Goal: Transaction & Acquisition: Purchase product/service

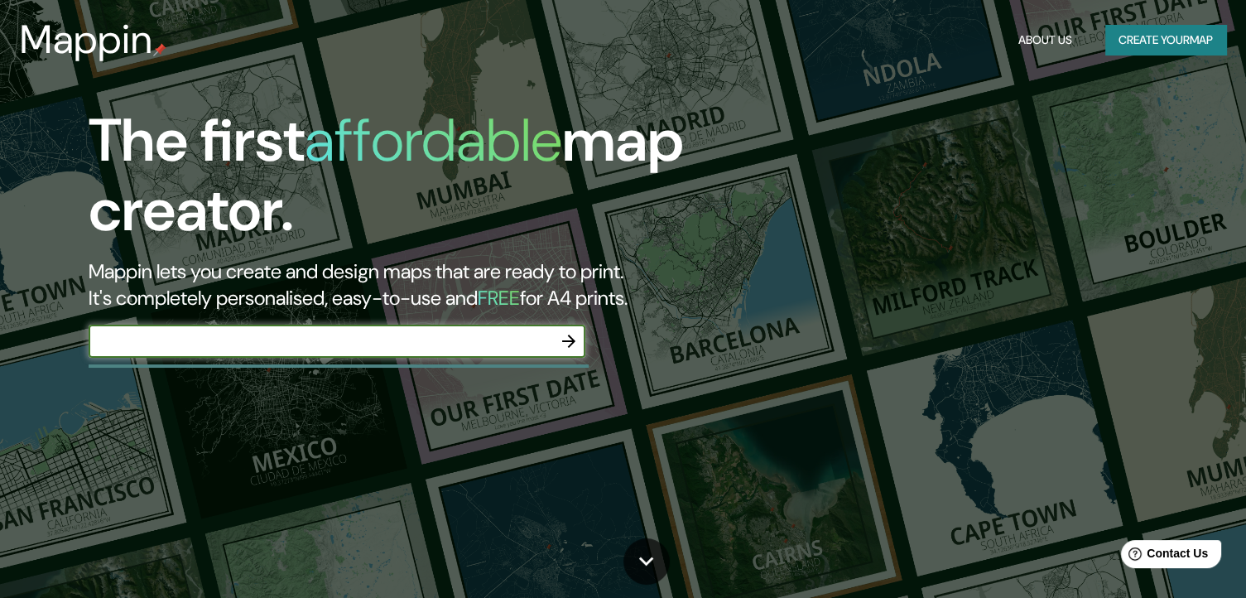
click at [309, 346] on input "text" at bounding box center [320, 341] width 463 height 19
type input "C"
type input "QUERÉTARO"
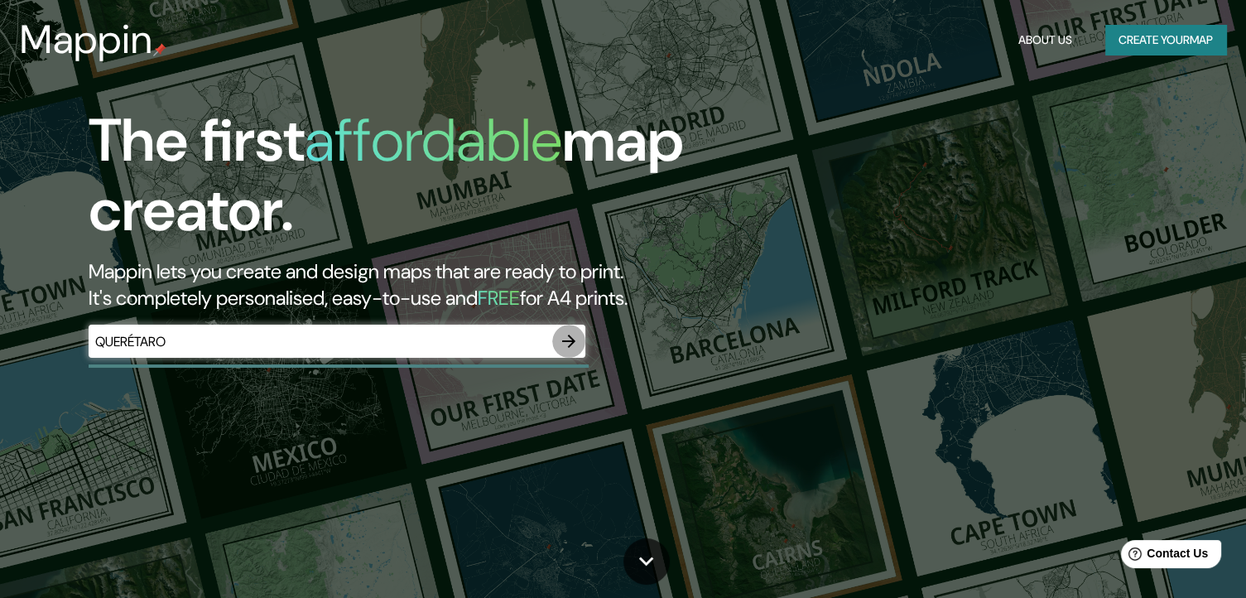
click at [577, 335] on icon "button" at bounding box center [569, 341] width 20 height 20
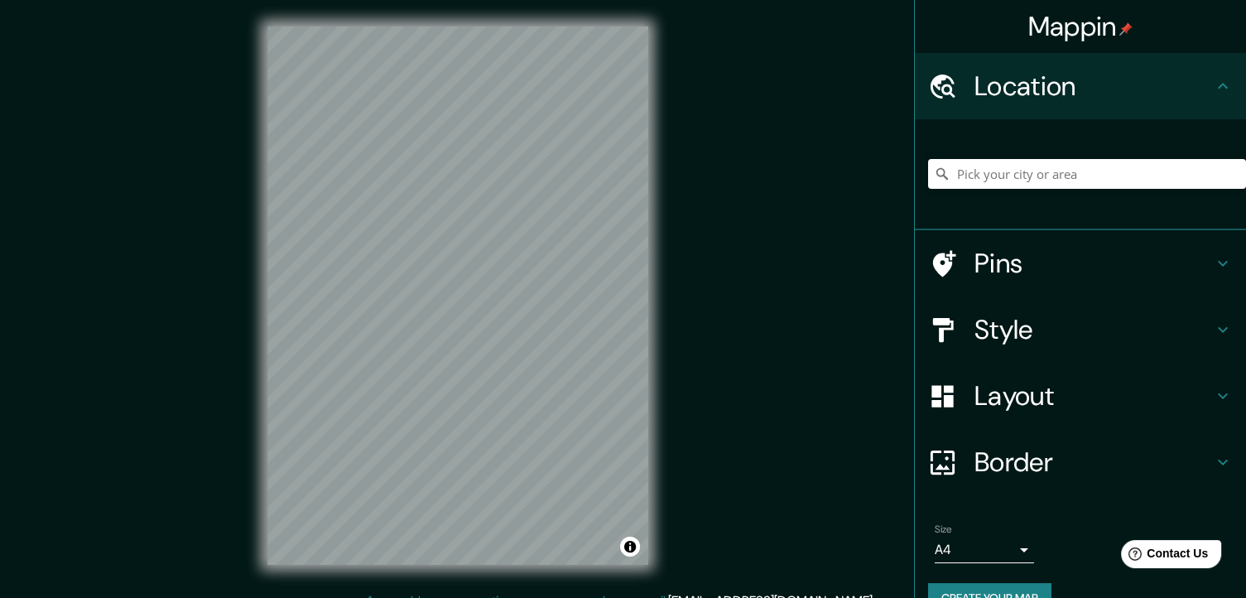
click at [1078, 80] on h4 "Location" at bounding box center [1093, 86] width 238 height 33
click at [1046, 169] on input "Pick your city or area" at bounding box center [1087, 174] width 318 height 30
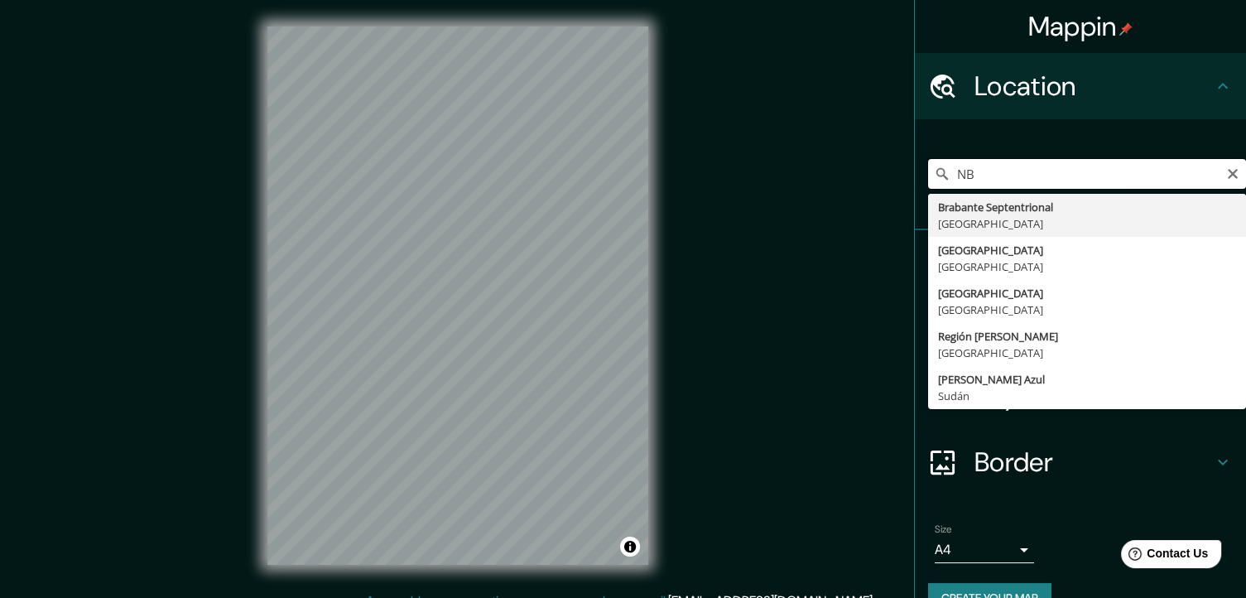
type input "N"
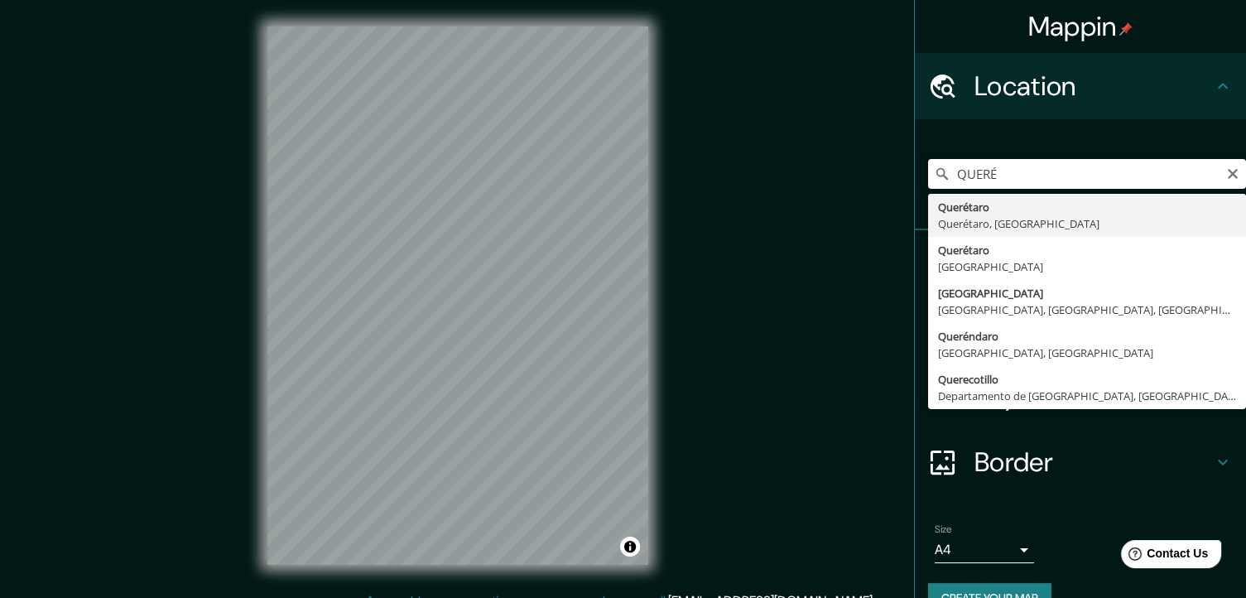
type input "Querétaro, [GEOGRAPHIC_DATA], [GEOGRAPHIC_DATA]"
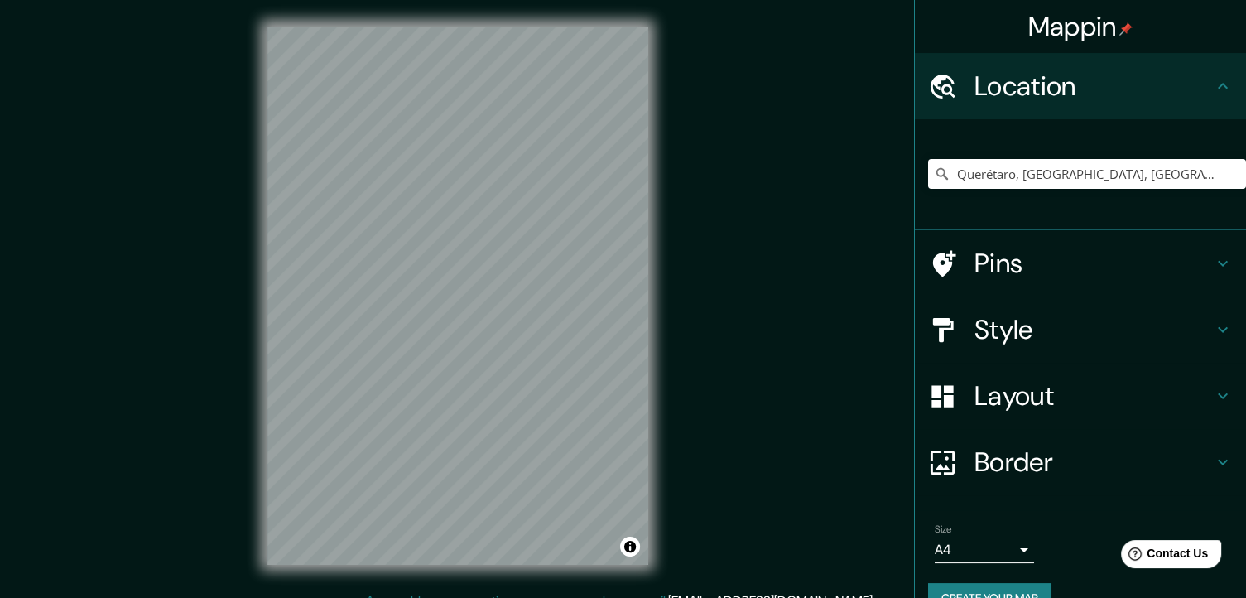
click at [1012, 405] on h4 "Layout" at bounding box center [1093, 395] width 238 height 33
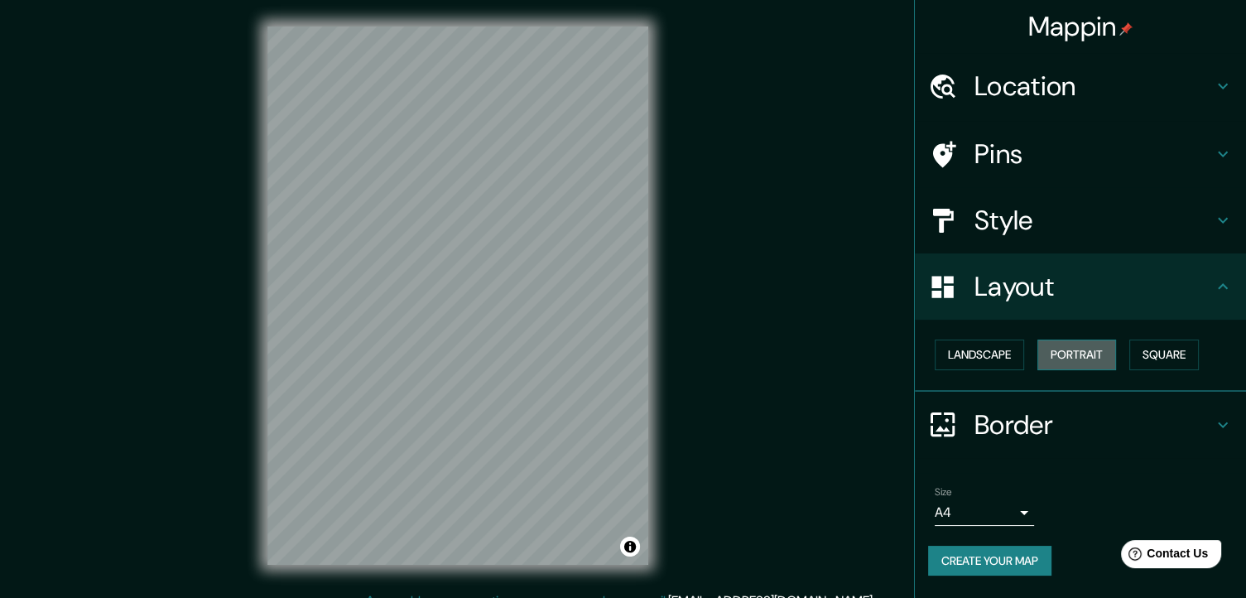
click at [1087, 355] on button "Portrait" at bounding box center [1076, 354] width 79 height 31
click at [996, 361] on button "Landscape" at bounding box center [978, 354] width 89 height 31
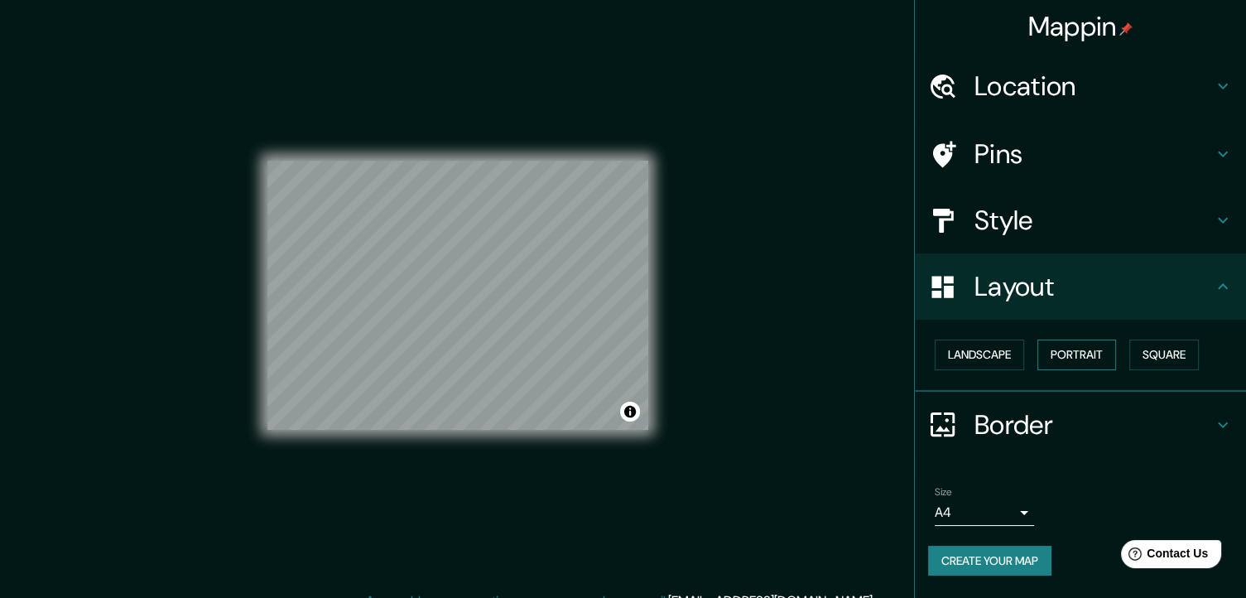
click at [1073, 343] on button "Portrait" at bounding box center [1076, 354] width 79 height 31
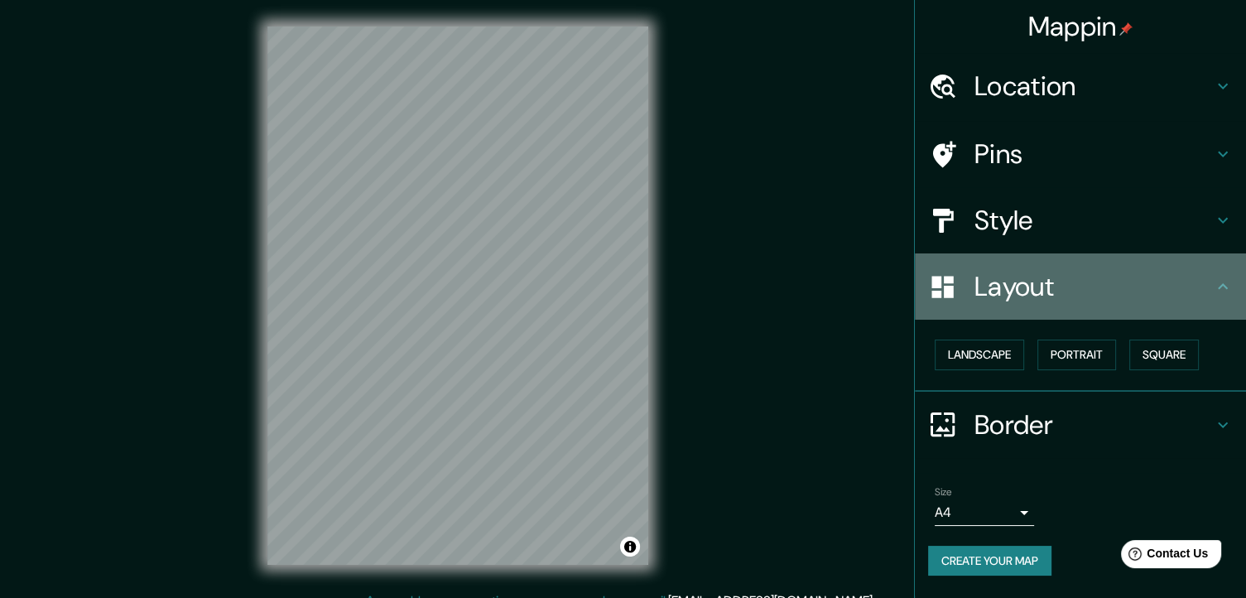
click at [1140, 272] on h4 "Layout" at bounding box center [1093, 286] width 238 height 33
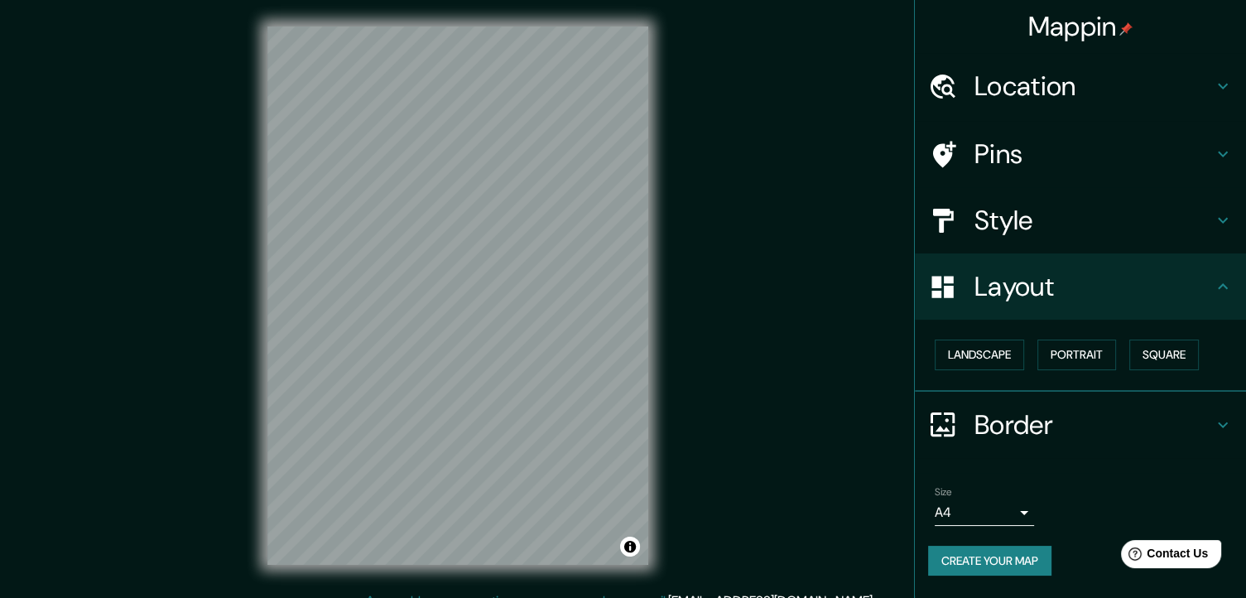
click at [1097, 235] on h4 "Style" at bounding box center [1093, 220] width 238 height 33
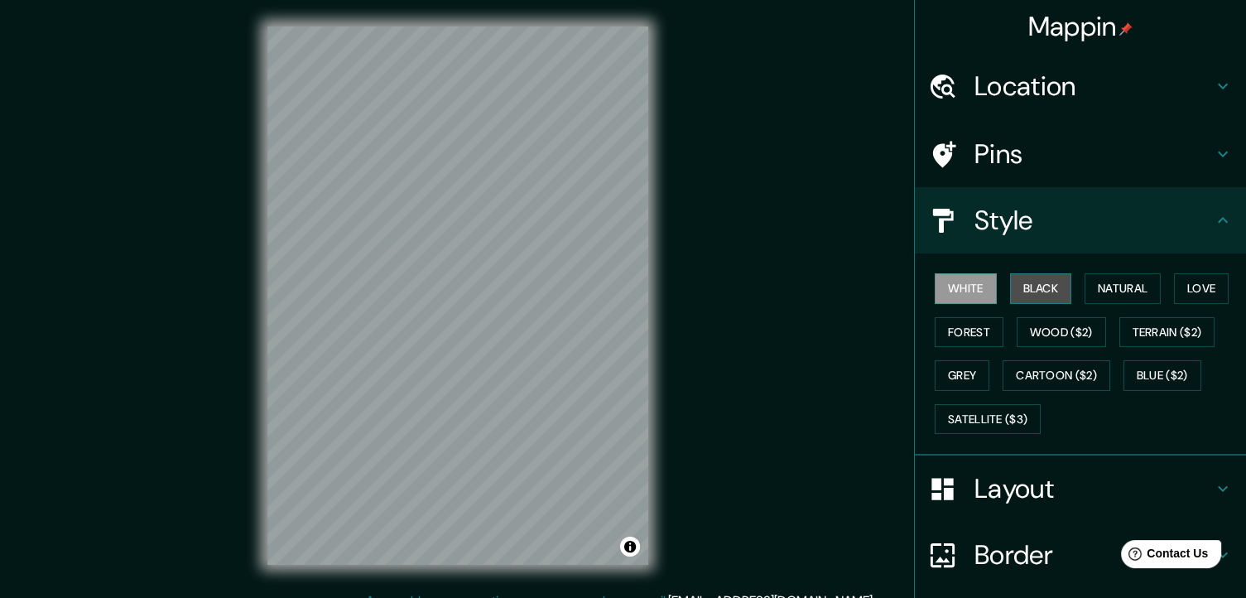
click at [1039, 285] on button "Black" at bounding box center [1041, 288] width 62 height 31
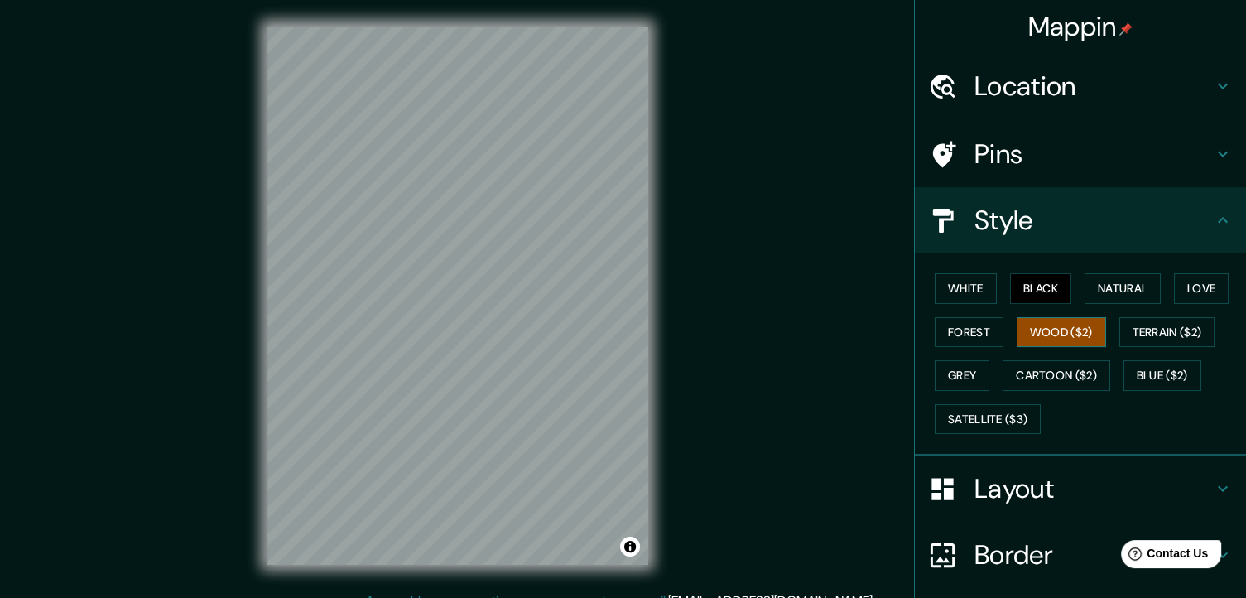
click at [1054, 318] on button "Wood ($2)" at bounding box center [1060, 332] width 89 height 31
click at [1198, 324] on button "Terrain ($2)" at bounding box center [1167, 332] width 96 height 31
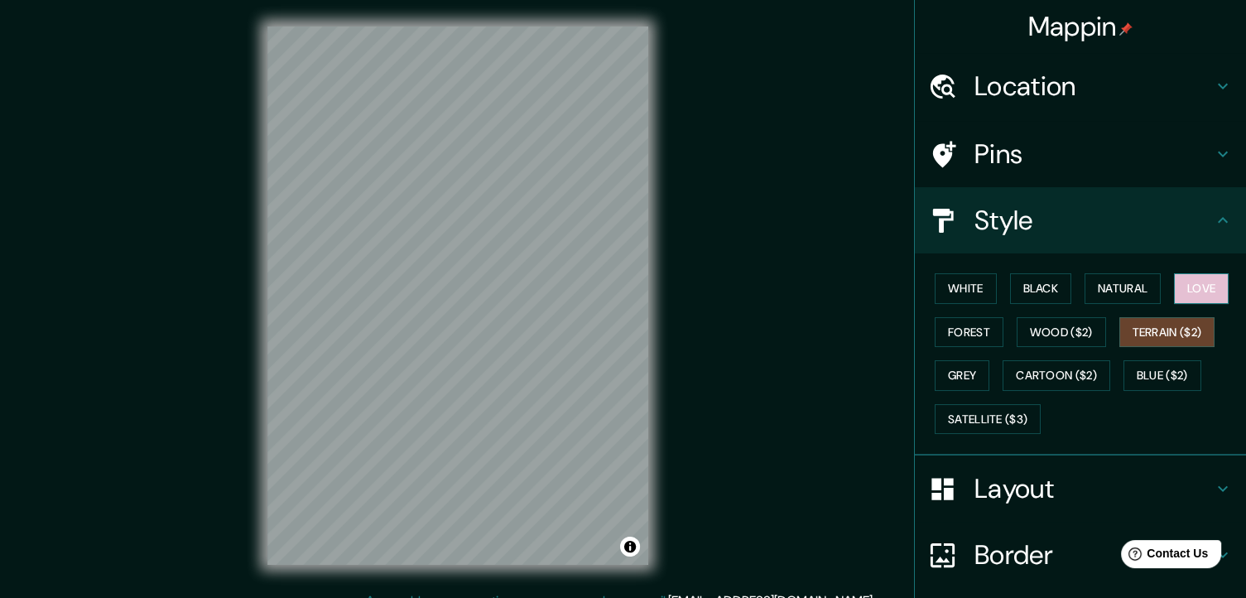
click at [1178, 295] on button "Love" at bounding box center [1201, 288] width 55 height 31
click at [1131, 295] on button "Natural" at bounding box center [1122, 288] width 76 height 31
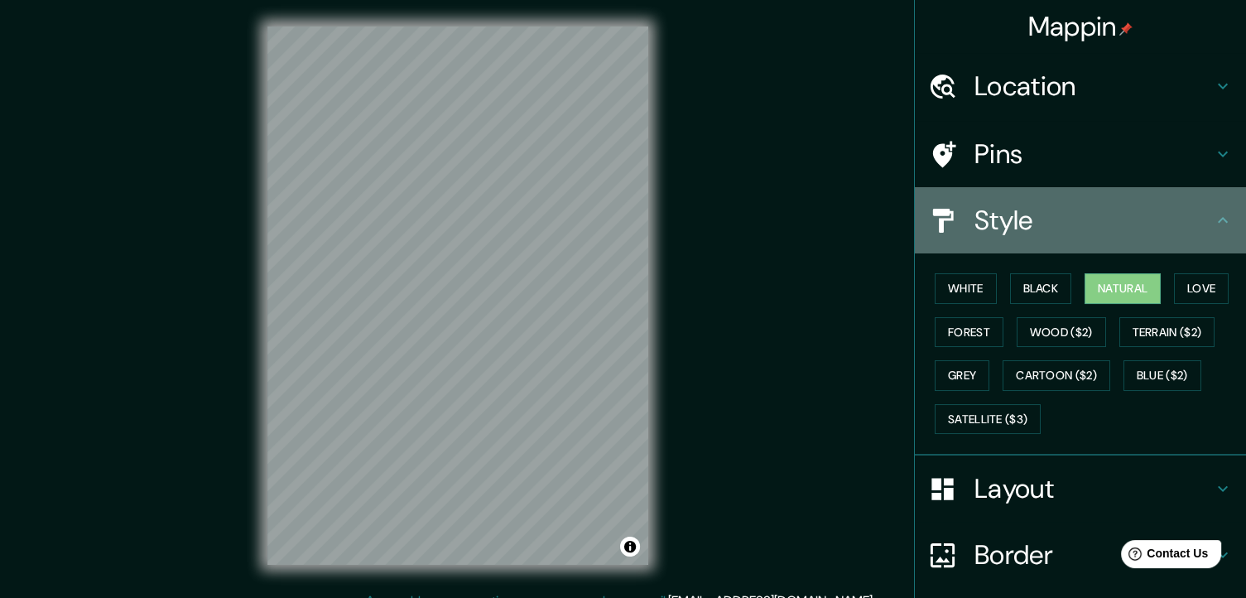
click at [1064, 215] on h4 "Style" at bounding box center [1093, 220] width 238 height 33
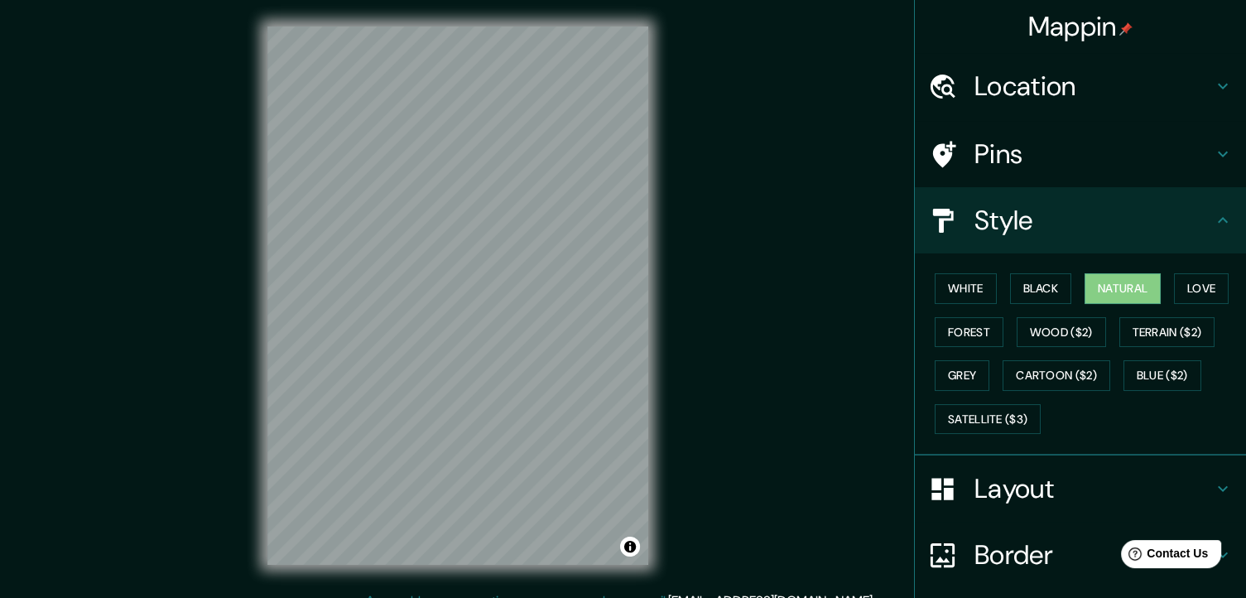
click at [1059, 165] on h4 "Pins" at bounding box center [1093, 153] width 238 height 33
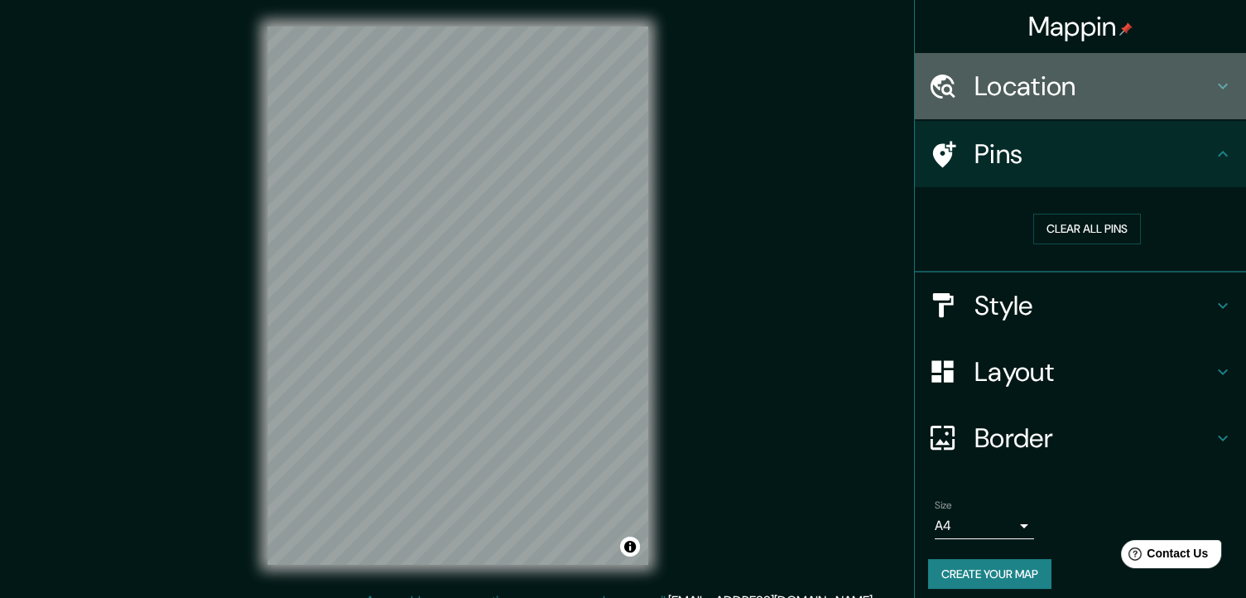
click at [1010, 103] on div "Location" at bounding box center [1079, 86] width 331 height 66
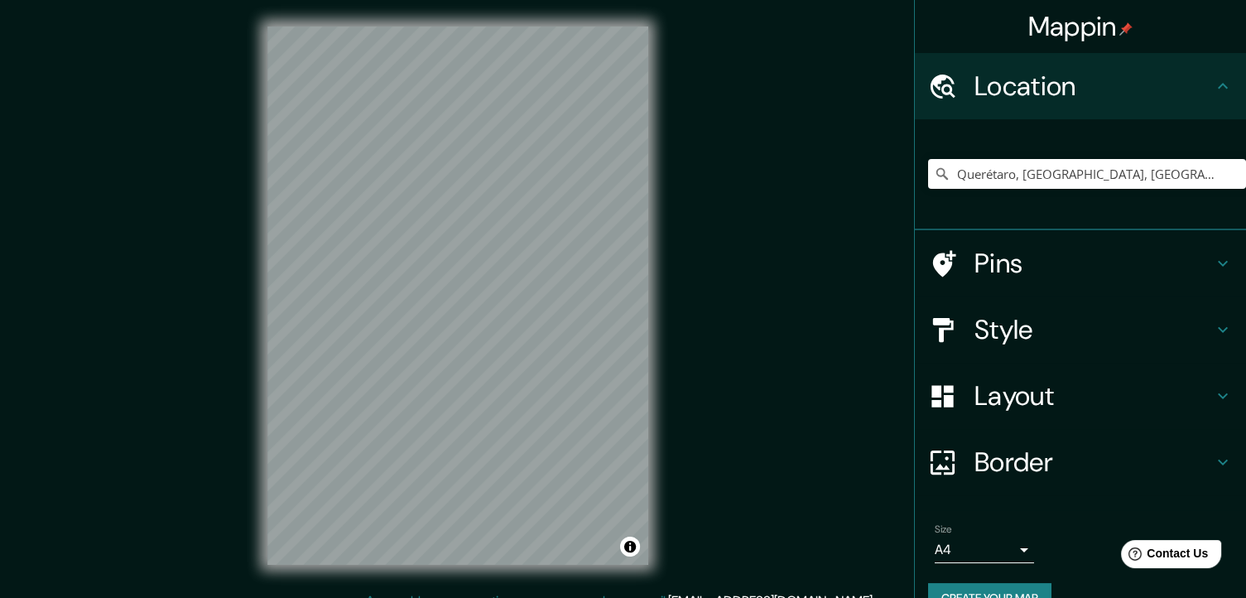
click at [1036, 262] on h4 "Pins" at bounding box center [1093, 263] width 238 height 33
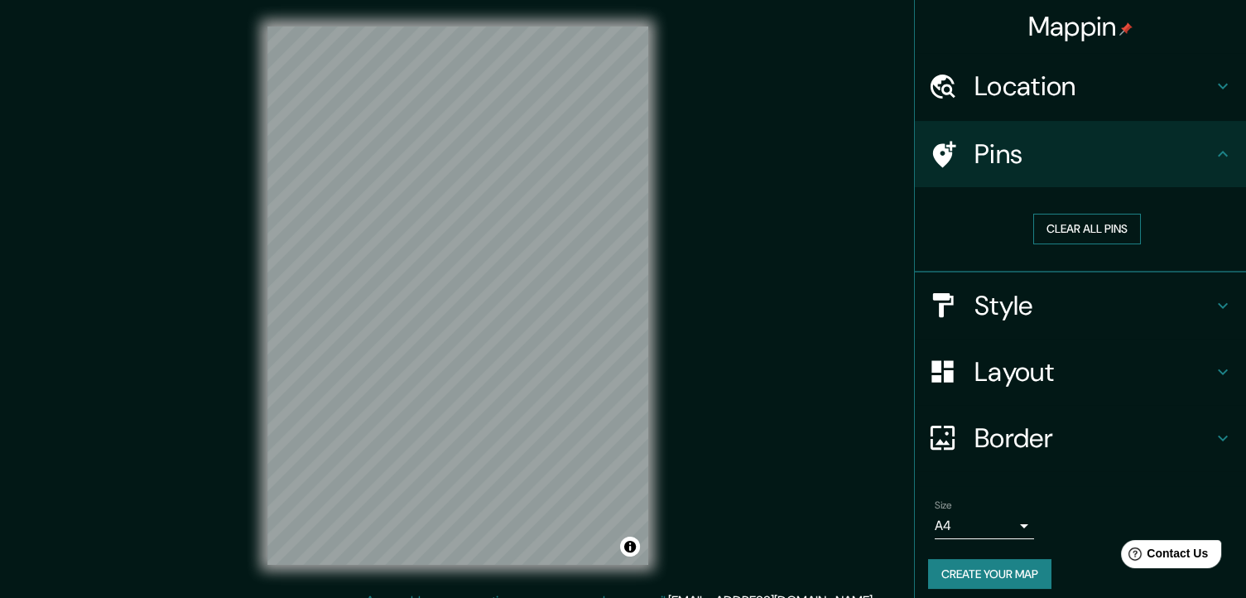
click at [1076, 228] on button "Clear all pins" at bounding box center [1087, 229] width 108 height 31
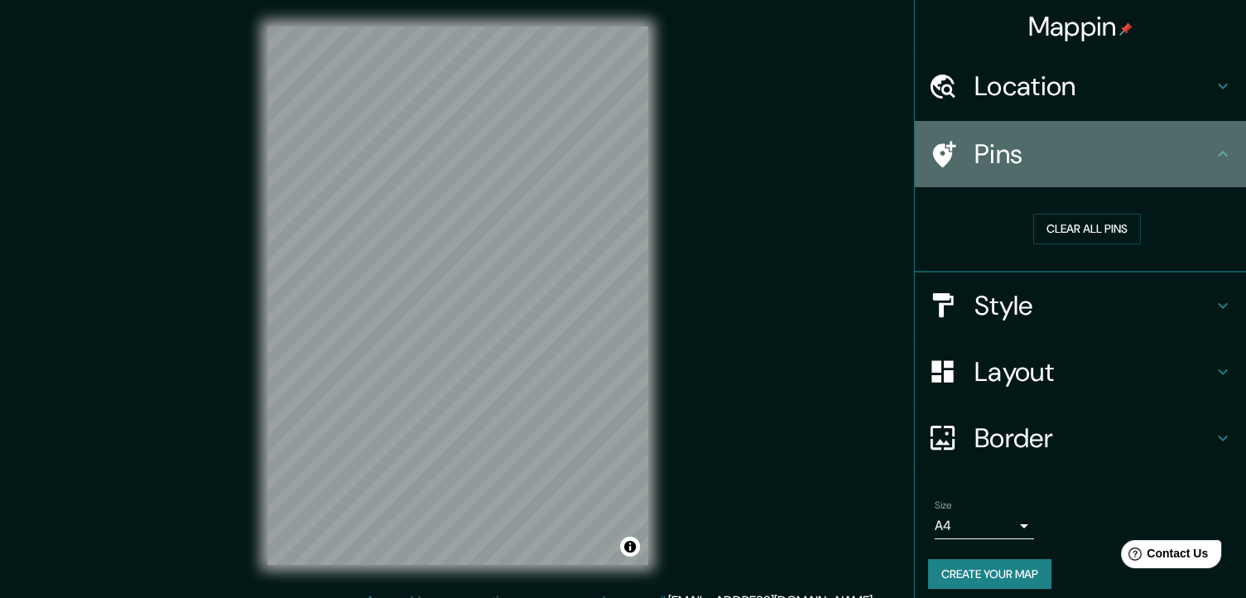
click at [933, 150] on icon at bounding box center [944, 154] width 23 height 26
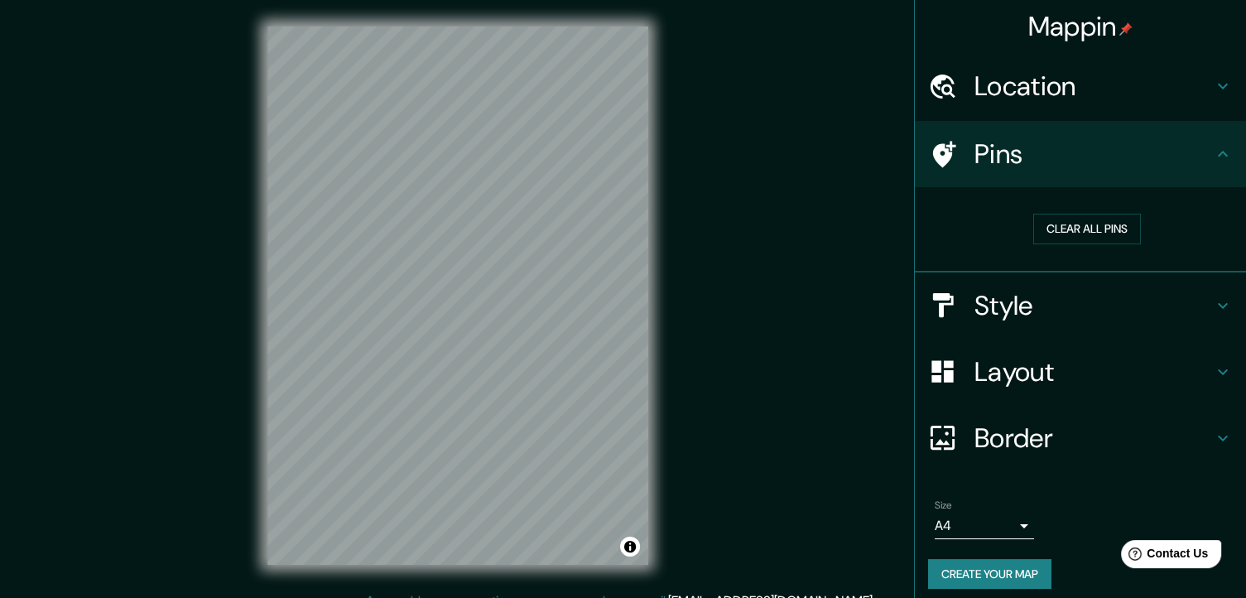
click at [989, 149] on h4 "Pins" at bounding box center [1093, 153] width 238 height 33
click at [1083, 233] on button "Clear all pins" at bounding box center [1087, 229] width 108 height 31
click at [1007, 94] on h4 "Location" at bounding box center [1093, 86] width 238 height 33
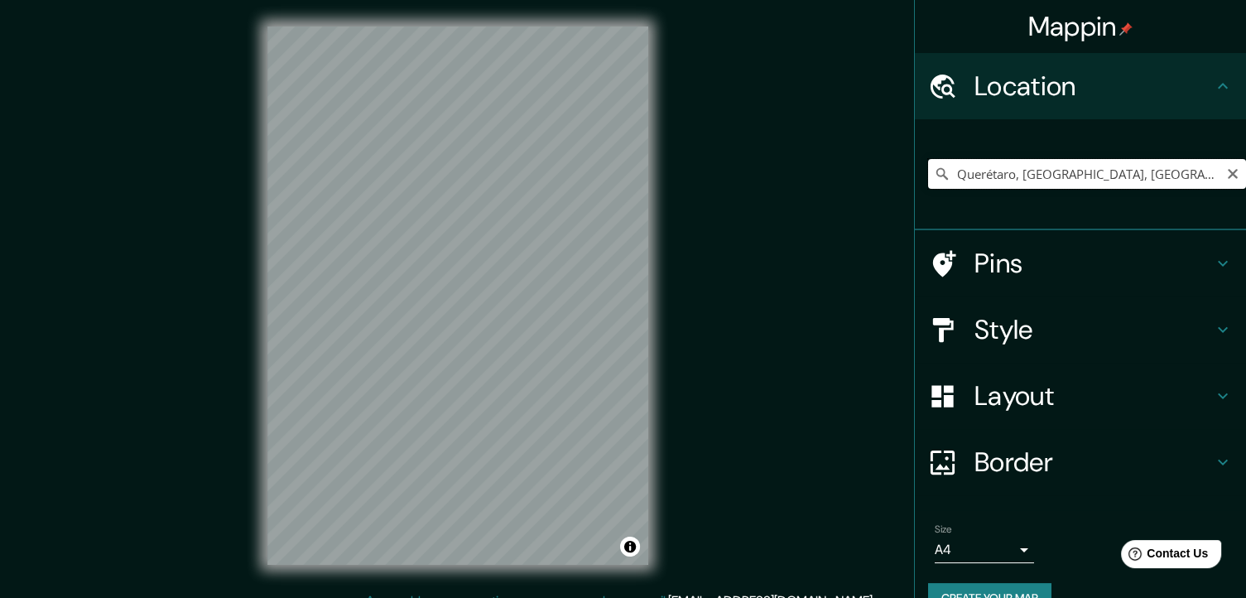
click at [1043, 180] on input "Querétaro, Querétaro, México" at bounding box center [1087, 174] width 318 height 30
click at [1212, 175] on input "Querétaro, Querétaro, México" at bounding box center [1087, 174] width 318 height 30
click at [1226, 173] on icon "Clear" at bounding box center [1232, 173] width 13 height 13
paste input "Así nos llega el famoso Wagyu Sonorense, compa. Kilos y kilos porque con esta c…"
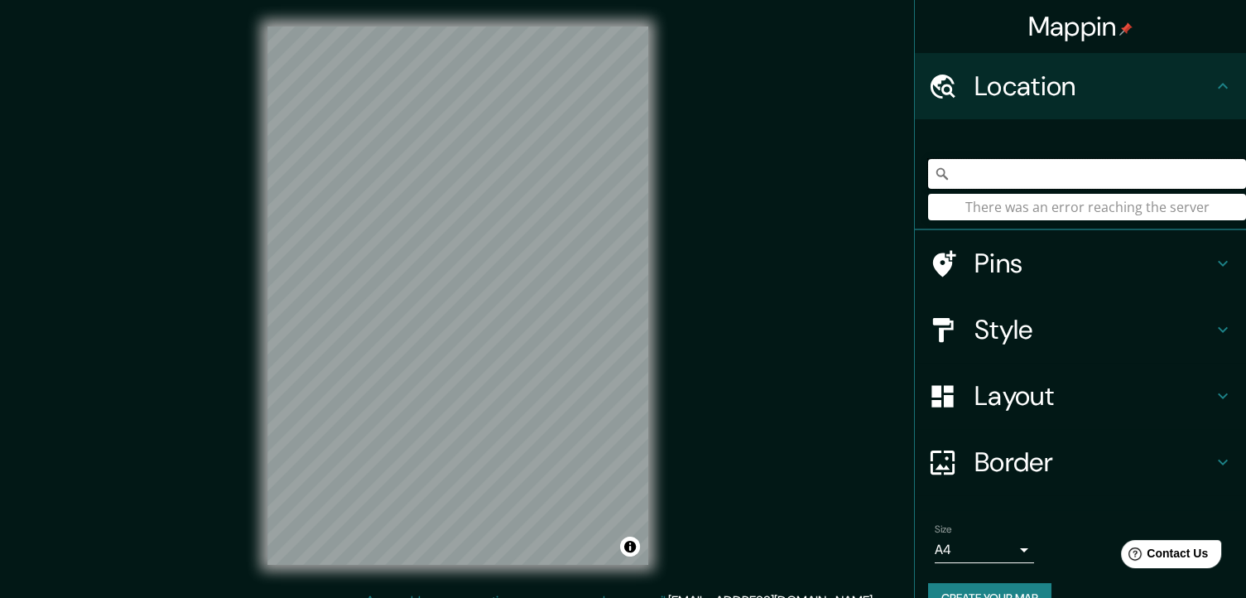
type input "Así nos llega el famoso Wagyu Sonorense, compa. Kilos y kilos porque con esta c…"
drag, startPoint x: 1222, startPoint y: 165, endPoint x: 828, endPoint y: 200, distance: 395.5
click at [828, 200] on div "Mappin Location Así nos llega el famoso Wagyu Sonorense, compa. Kilos y kilos p…" at bounding box center [623, 308] width 1246 height 617
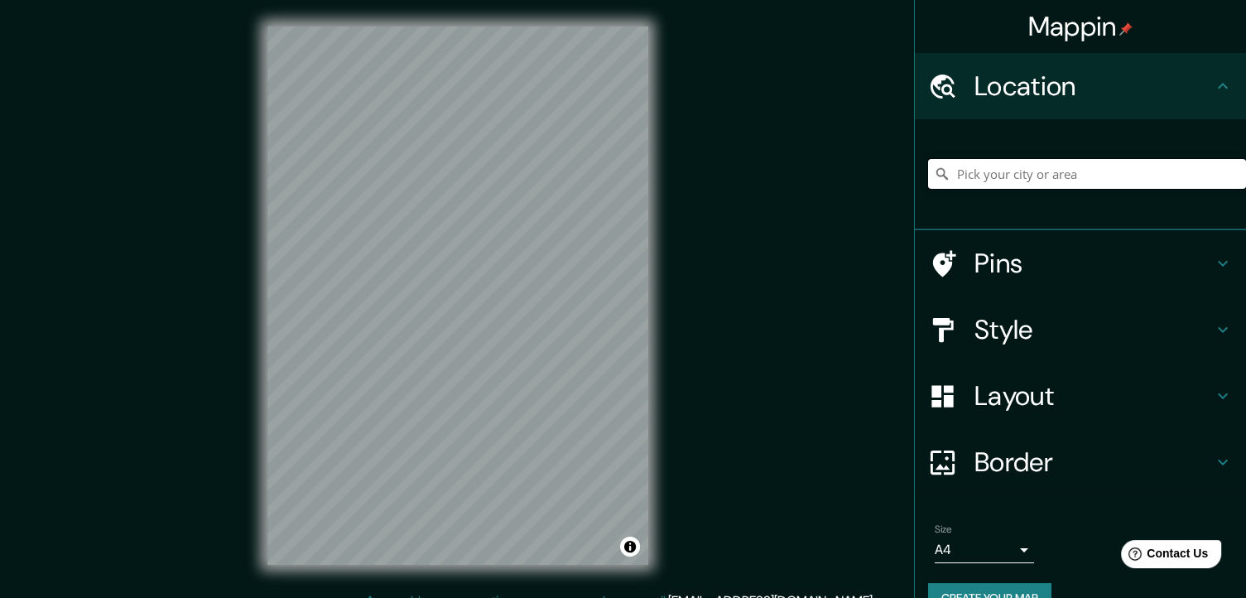
click at [985, 160] on input "Pick your city or area" at bounding box center [1087, 174] width 318 height 30
paste input "Av. P.º de la Constitución LB, Constituyentes, 76147 Santiago de Querétaro, Qro."
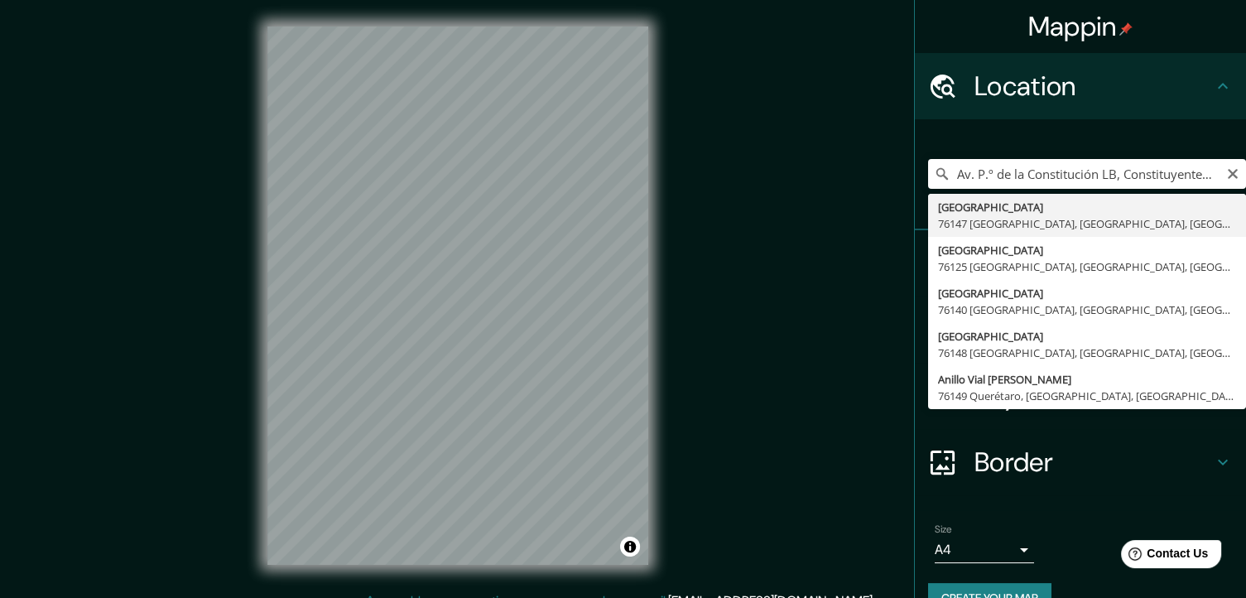
type input "Avenida Paseo De La Constitución, 76147 Santiago de Querétaro, Querétaro, México"
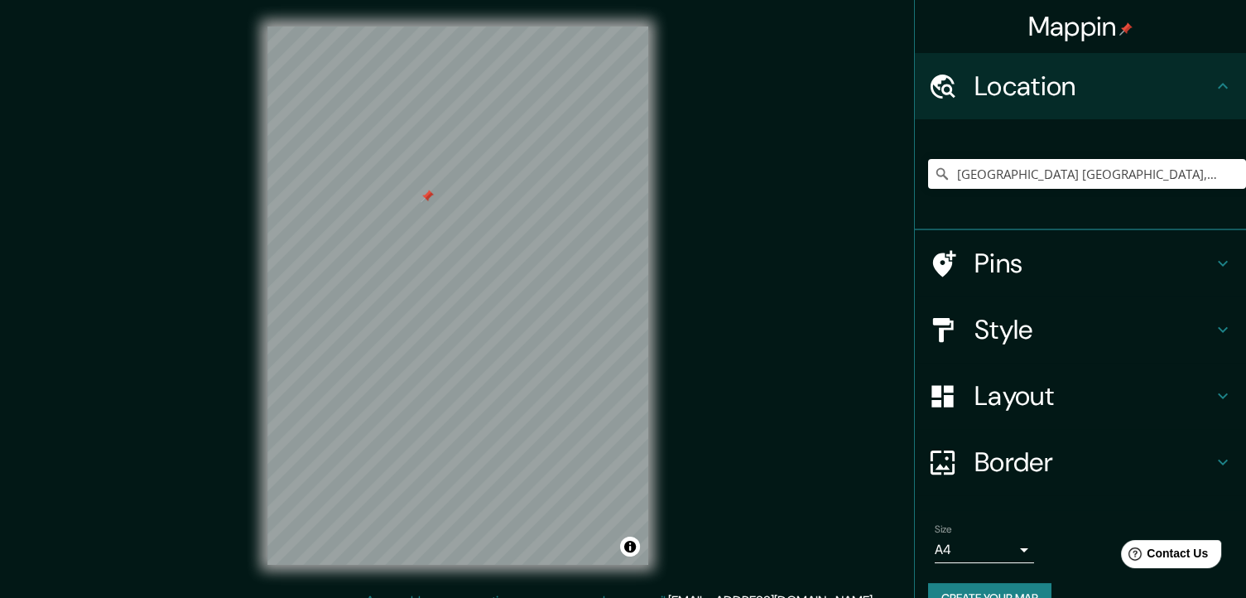
click at [425, 202] on div at bounding box center [426, 196] width 13 height 13
click at [687, 367] on div "Mappin Location Avenida Paseo De La Constitución, 76147 Santiago de Querétaro, …" at bounding box center [623, 308] width 1246 height 617
click at [1105, 170] on input "Avenida Paseo De La Constitución, 76147 Santiago de Querétaro, Querétaro, México" at bounding box center [1087, 174] width 318 height 30
click at [1226, 173] on icon "Clear" at bounding box center [1232, 173] width 13 height 13
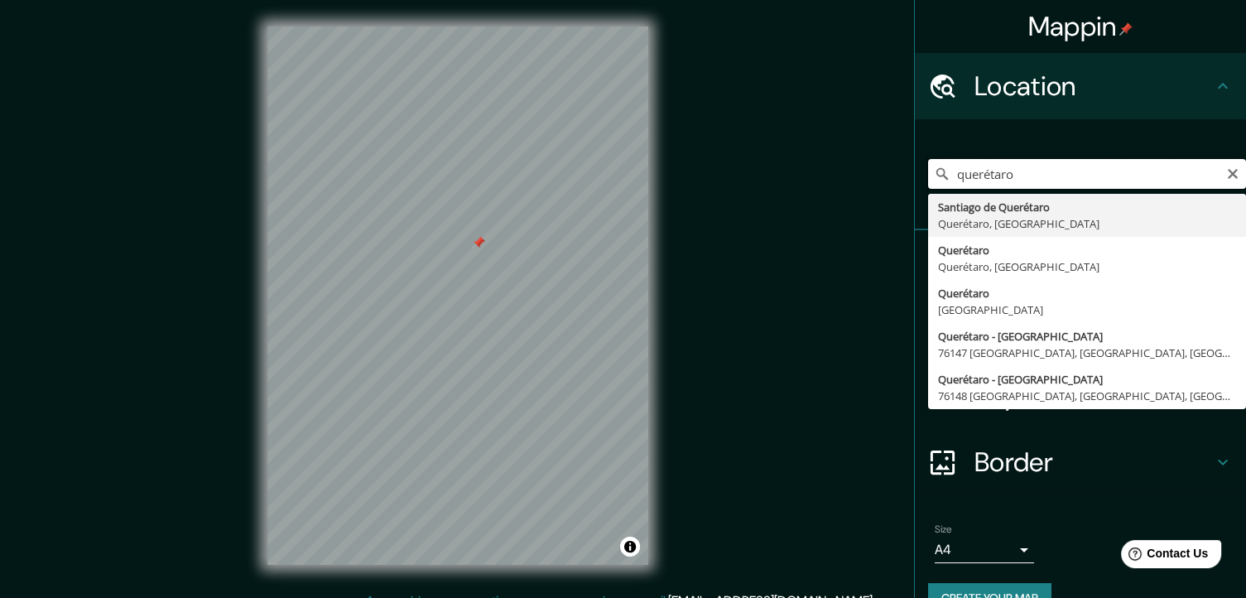
click at [1116, 185] on input "querétaro" at bounding box center [1087, 174] width 318 height 30
type input "Santiago de Querétaro, Querétaro, México"
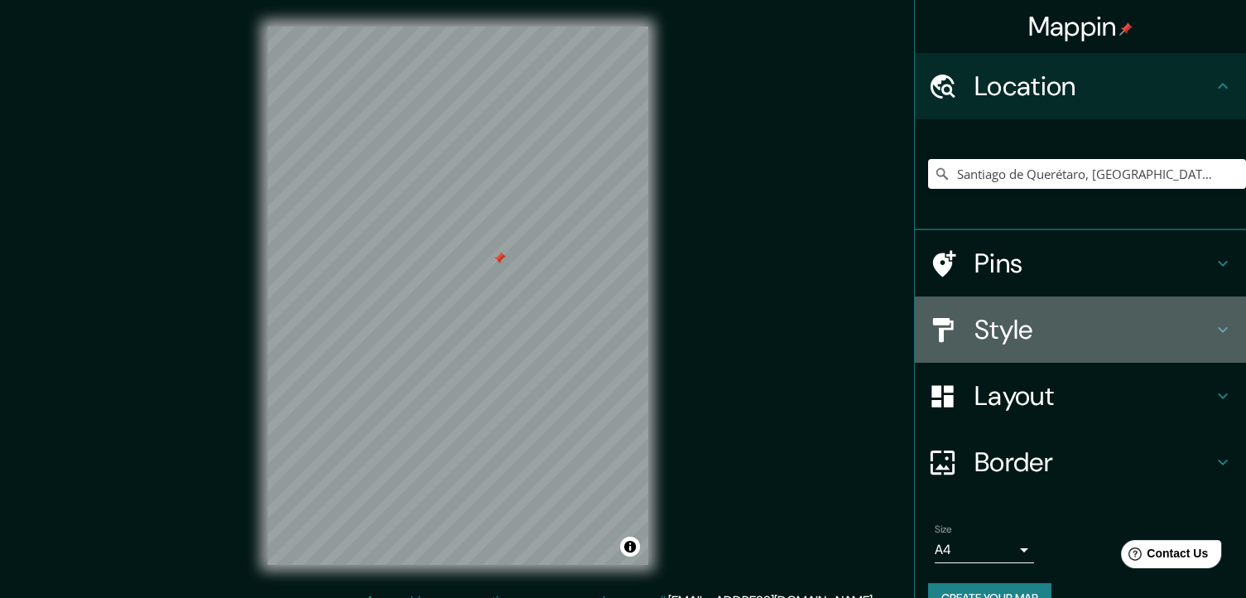
click at [1027, 338] on h4 "Style" at bounding box center [1093, 329] width 238 height 33
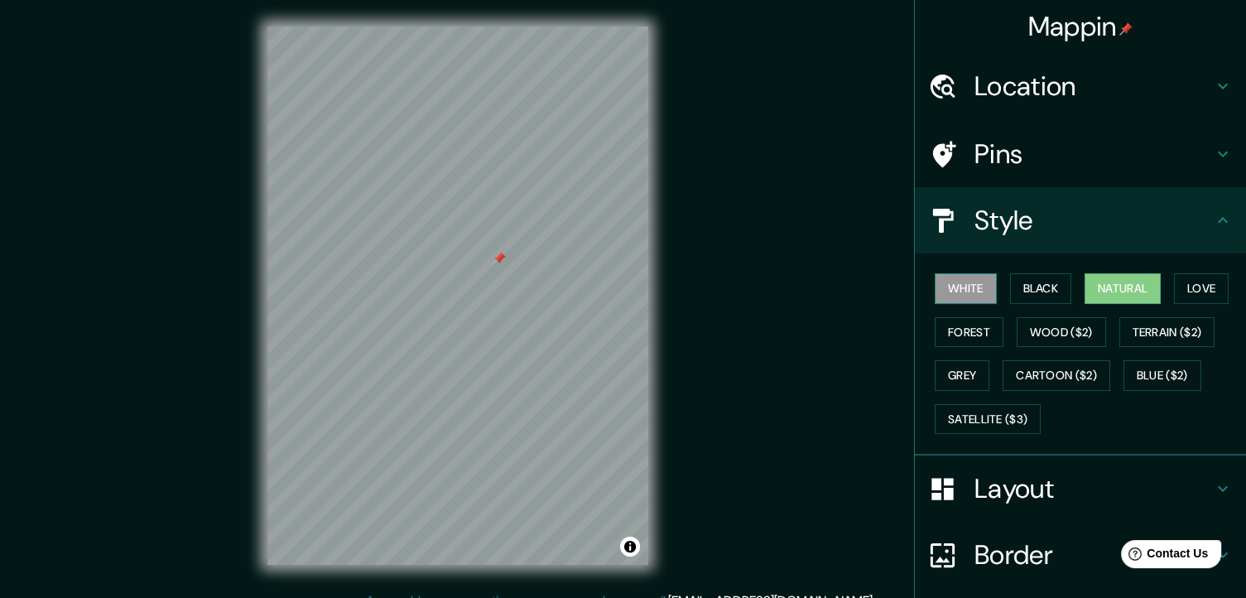
click at [949, 285] on button "White" at bounding box center [965, 288] width 62 height 31
click at [500, 262] on div at bounding box center [498, 258] width 13 height 13
click at [1025, 286] on button "Black" at bounding box center [1041, 288] width 62 height 31
click at [972, 286] on button "White" at bounding box center [965, 288] width 62 height 31
click at [1013, 166] on h4 "Pins" at bounding box center [1093, 153] width 238 height 33
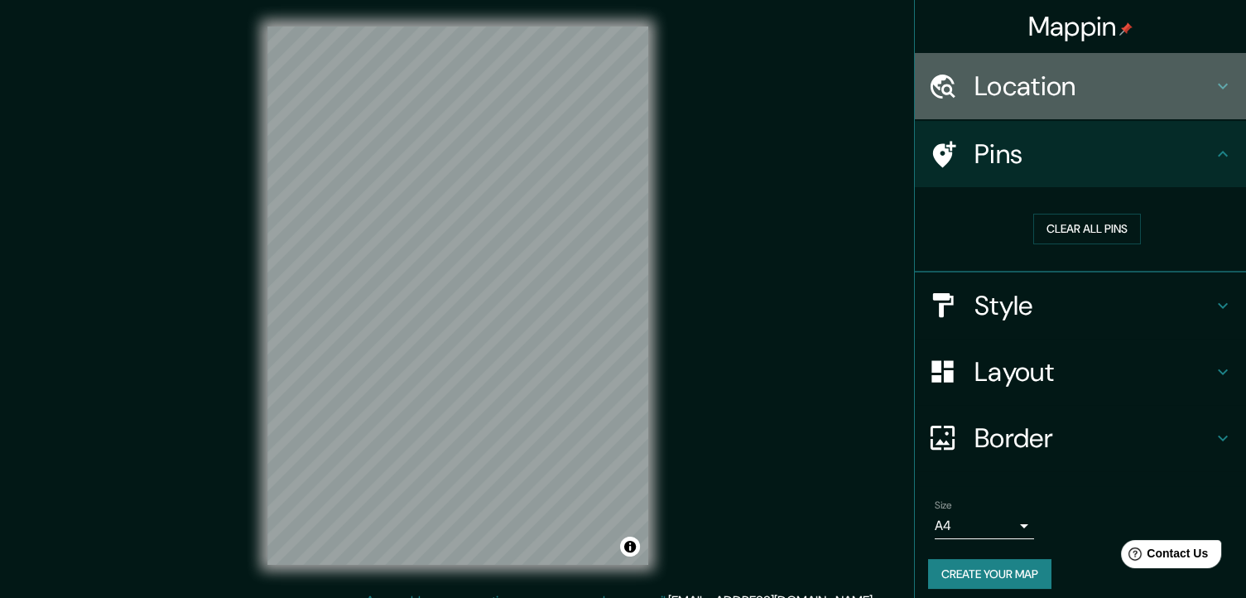
click at [1040, 84] on h4 "Location" at bounding box center [1093, 86] width 238 height 33
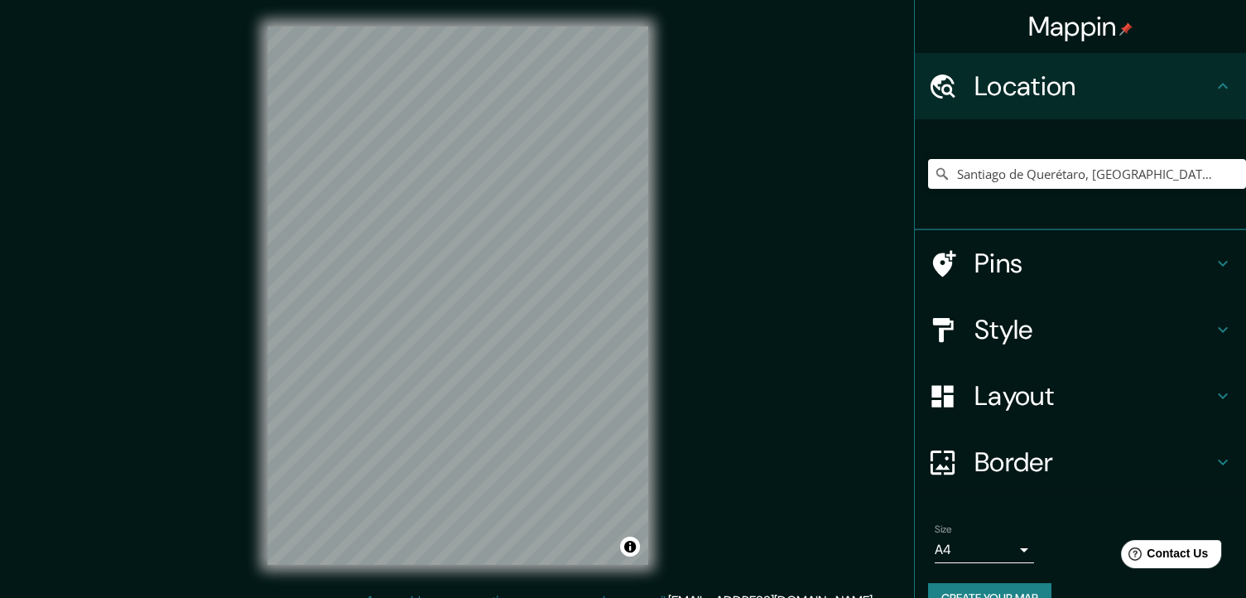
click at [1040, 84] on h4 "Location" at bounding box center [1093, 86] width 238 height 33
click at [978, 258] on h4 "Pins" at bounding box center [1093, 263] width 238 height 33
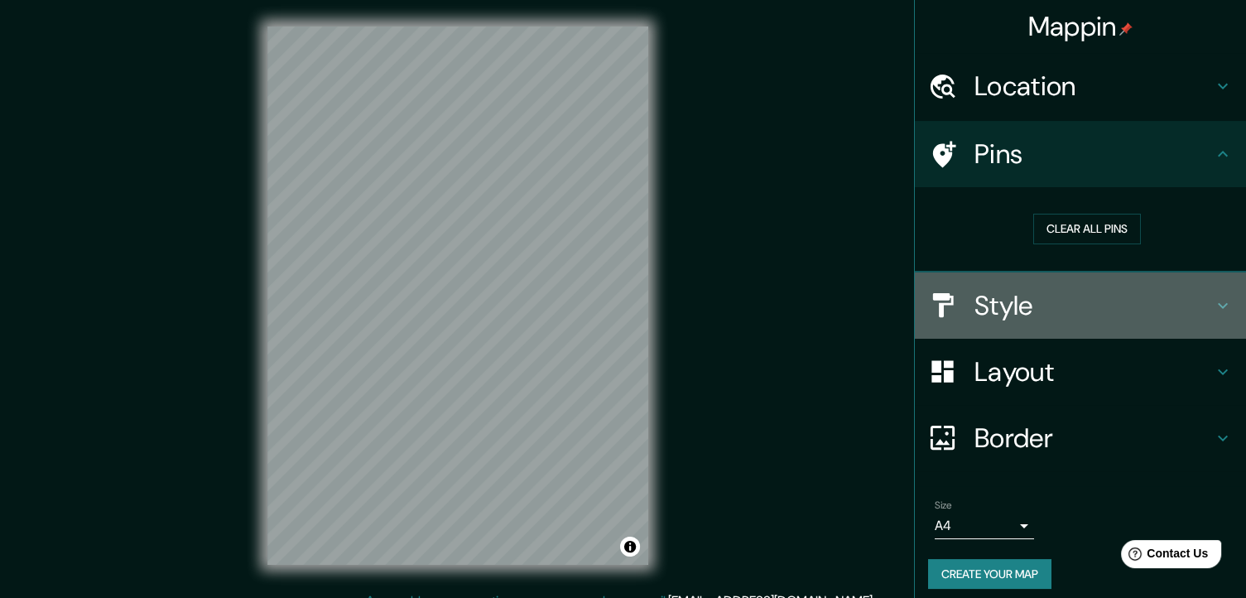
click at [996, 290] on h4 "Style" at bounding box center [1093, 305] width 238 height 33
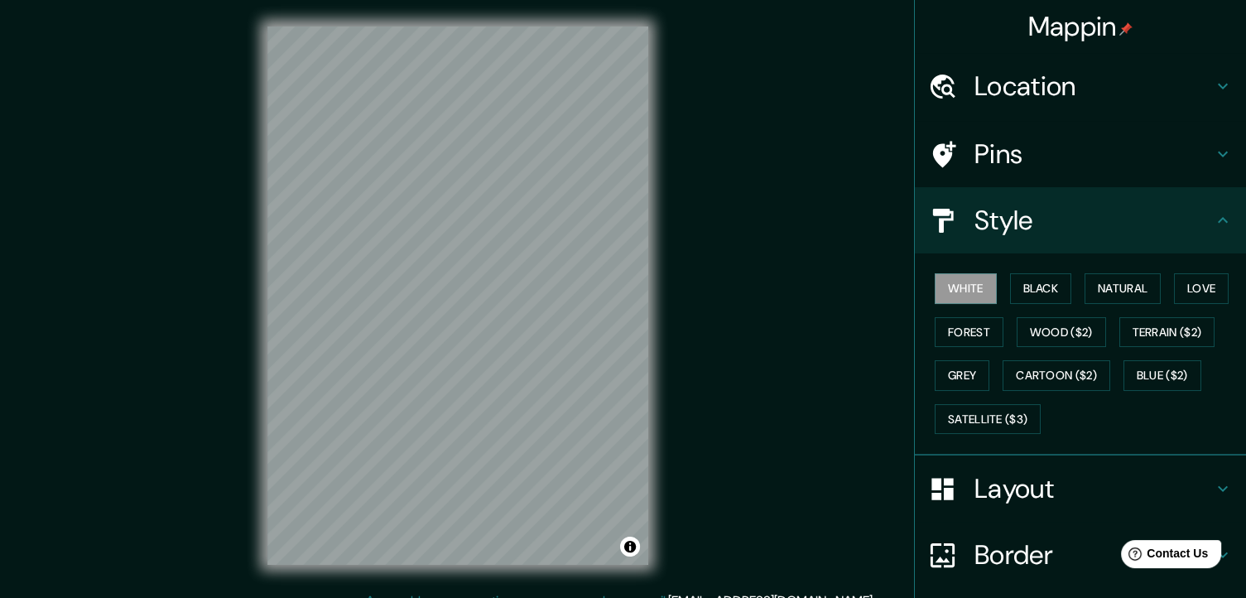
click at [991, 486] on h4 "Layout" at bounding box center [1093, 488] width 238 height 33
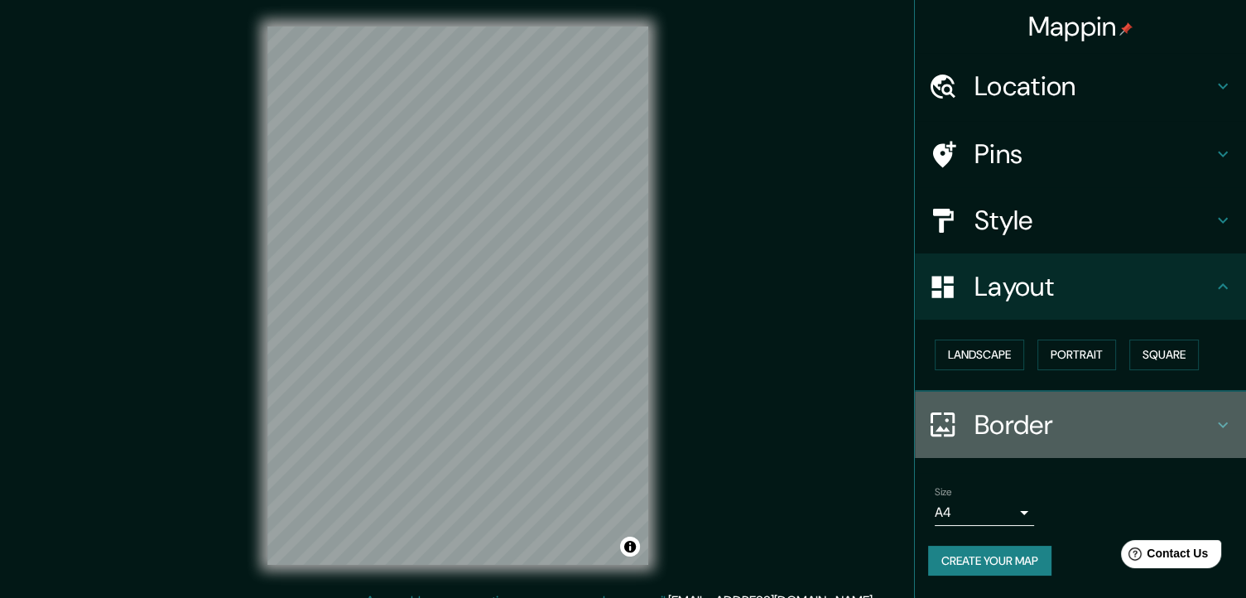
click at [1019, 418] on h4 "Border" at bounding box center [1093, 424] width 238 height 33
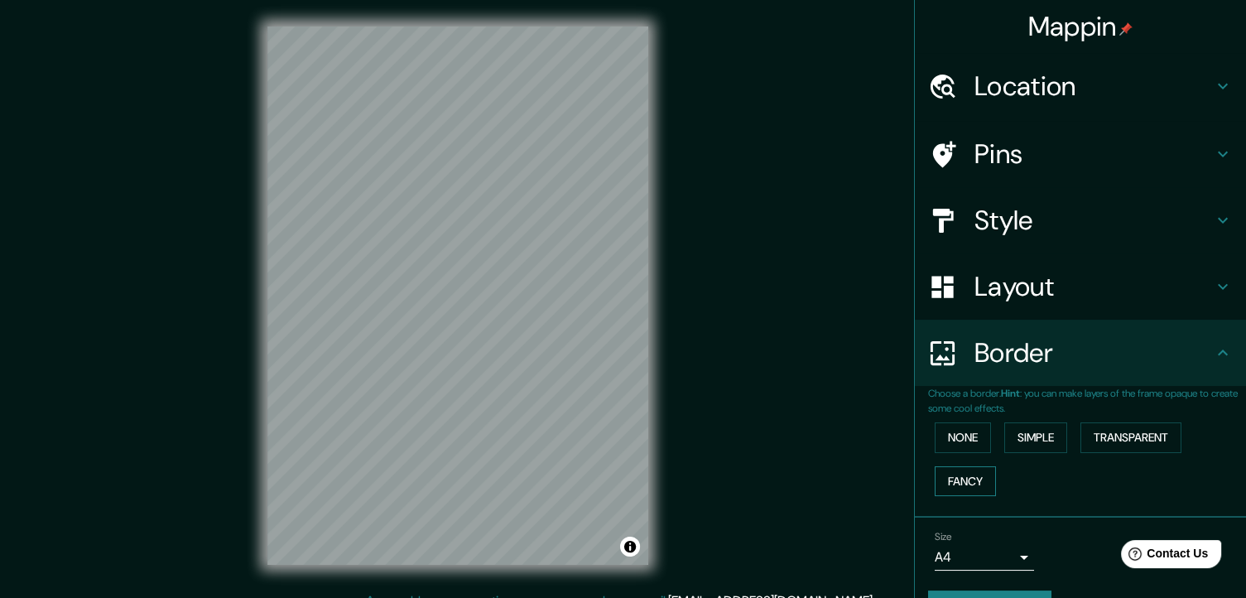
click at [944, 481] on button "Fancy" at bounding box center [964, 481] width 61 height 31
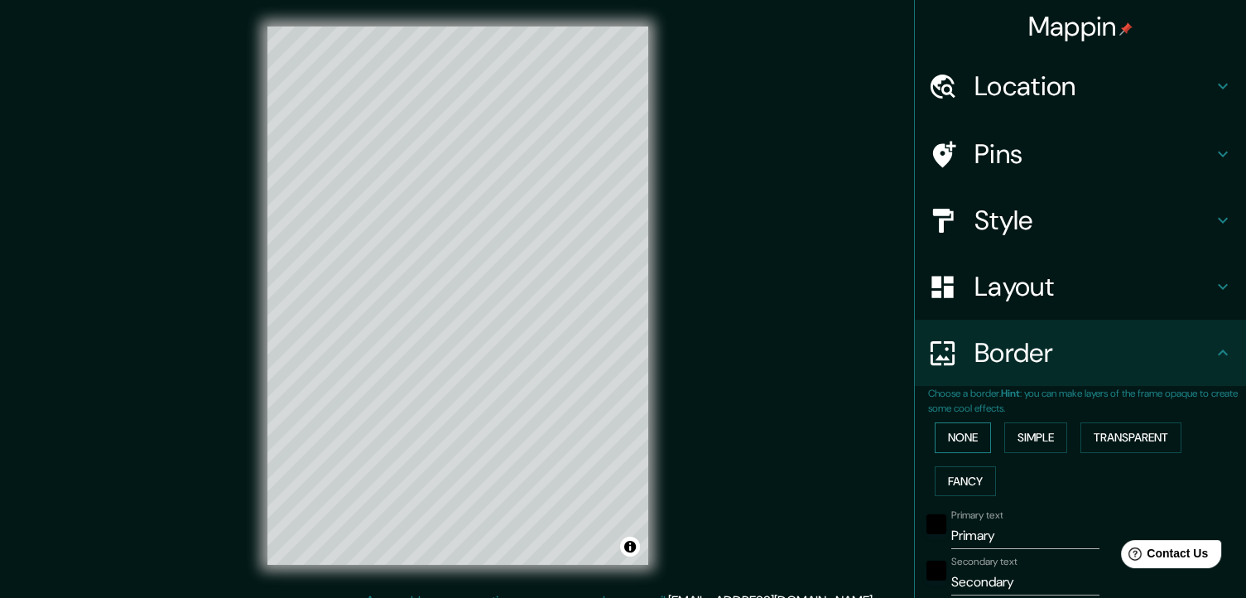
click at [952, 431] on button "None" at bounding box center [962, 437] width 56 height 31
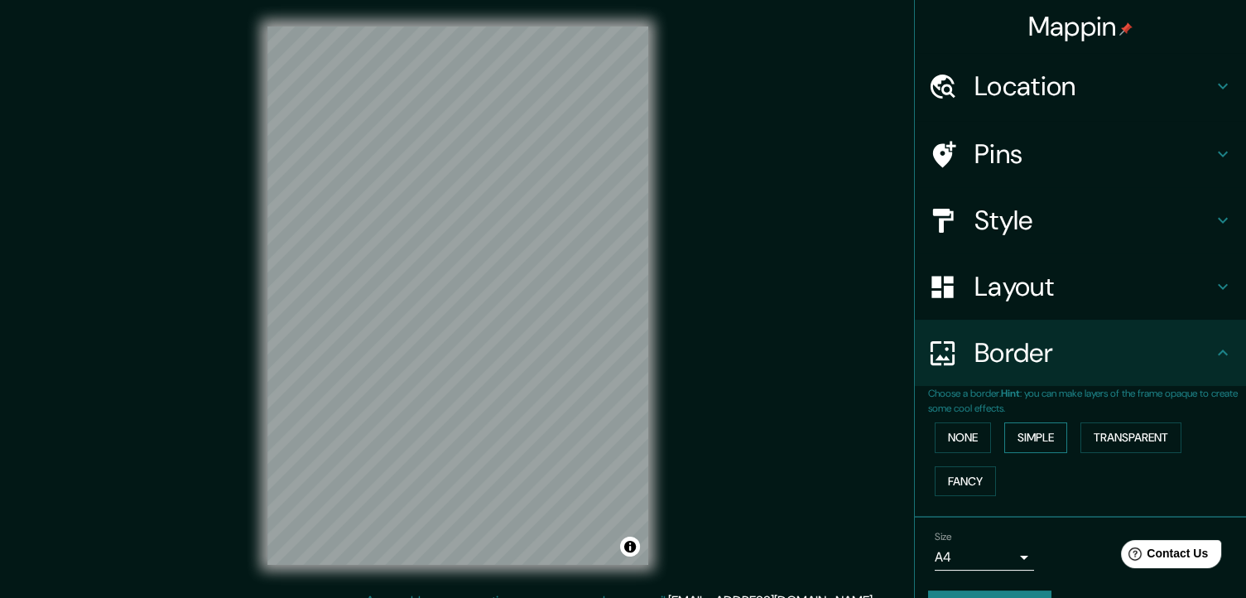
click at [1025, 435] on button "Simple" at bounding box center [1035, 437] width 63 height 31
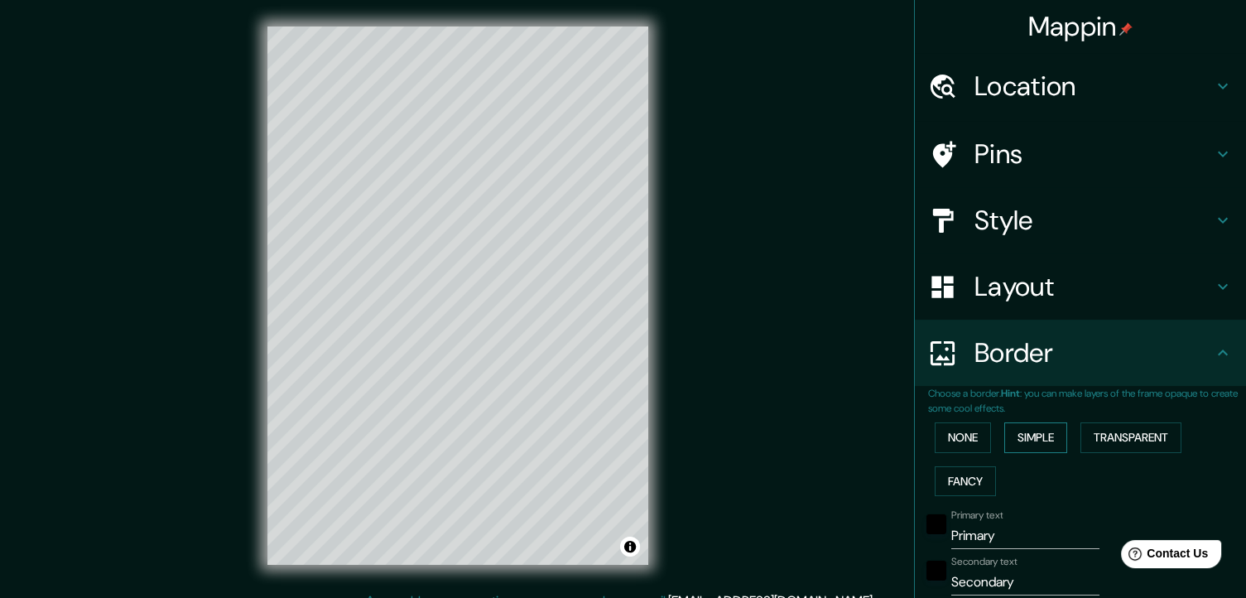
click at [1025, 435] on button "Simple" at bounding box center [1035, 437] width 63 height 31
type input "37"
click at [963, 435] on button "None" at bounding box center [962, 437] width 56 height 31
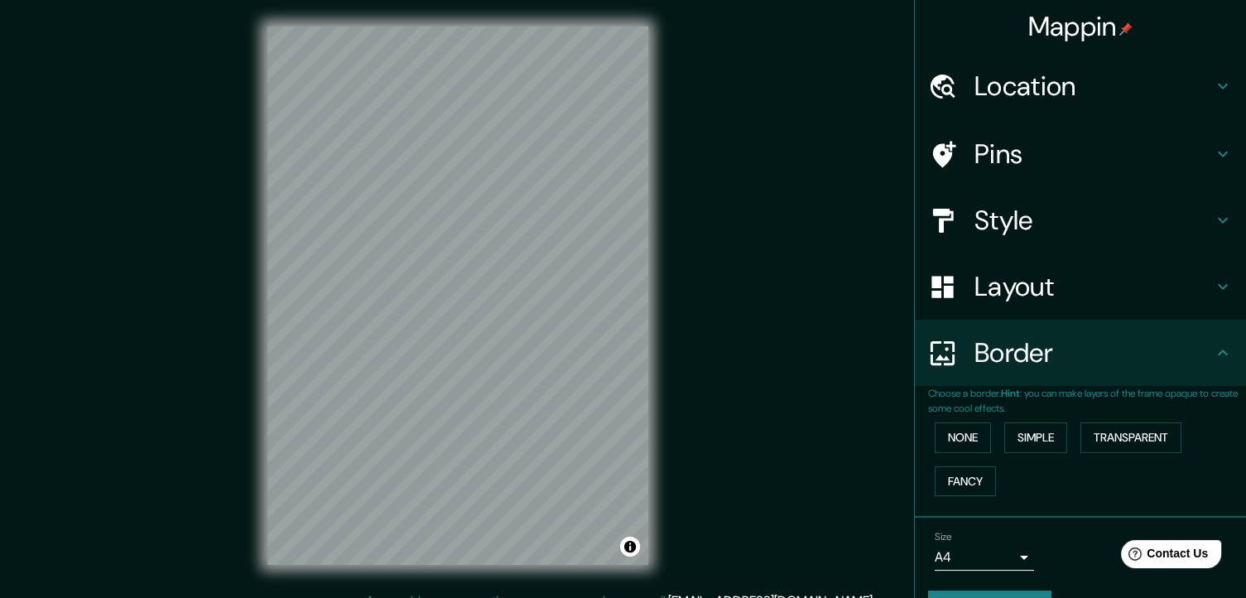
click at [401, 591] on div "Mappin Location Santiago de Querétaro, Querétaro, México Pins Style Layout Bord…" at bounding box center [623, 308] width 1246 height 617
click at [1062, 75] on h4 "Location" at bounding box center [1093, 86] width 238 height 33
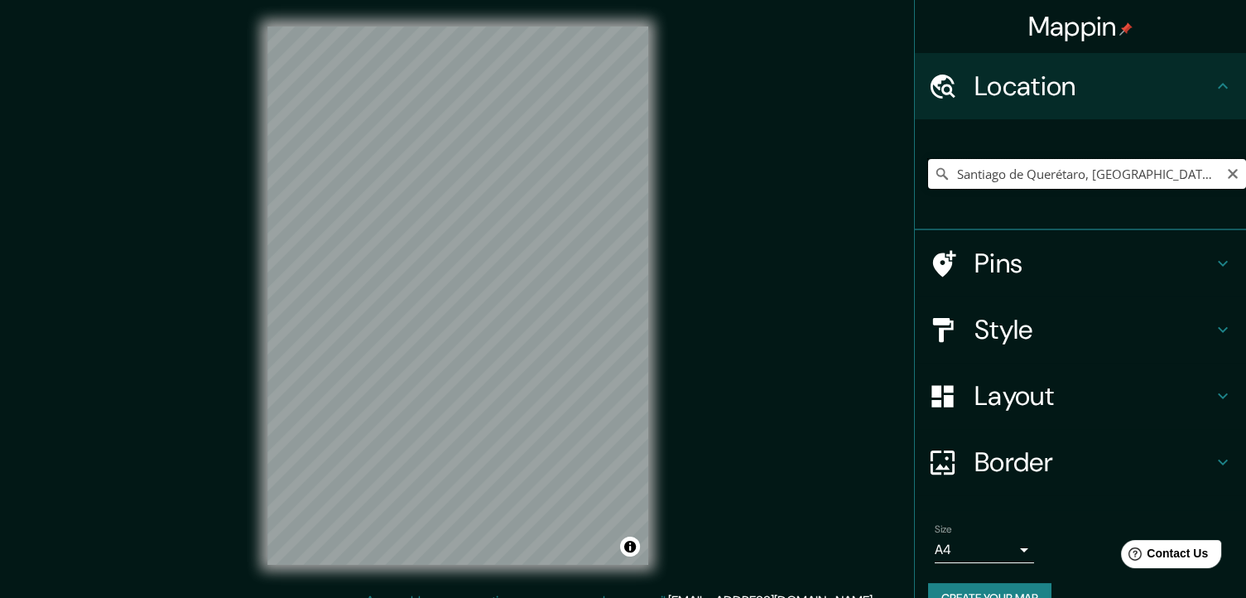
click at [1023, 166] on input "Santiago de Querétaro, Querétaro, México" at bounding box center [1087, 174] width 318 height 30
click at [1210, 176] on input "Santiago de Querétaro, Querétaro, México" at bounding box center [1087, 174] width 318 height 30
click at [1226, 171] on icon "Clear" at bounding box center [1232, 173] width 13 height 13
click at [1109, 165] on input "Pick your city or area" at bounding box center [1087, 174] width 318 height 30
paste input "Av. P.º de la Constitución LB, Constituyentes, 76147 Santiago de Querétaro, Qro."
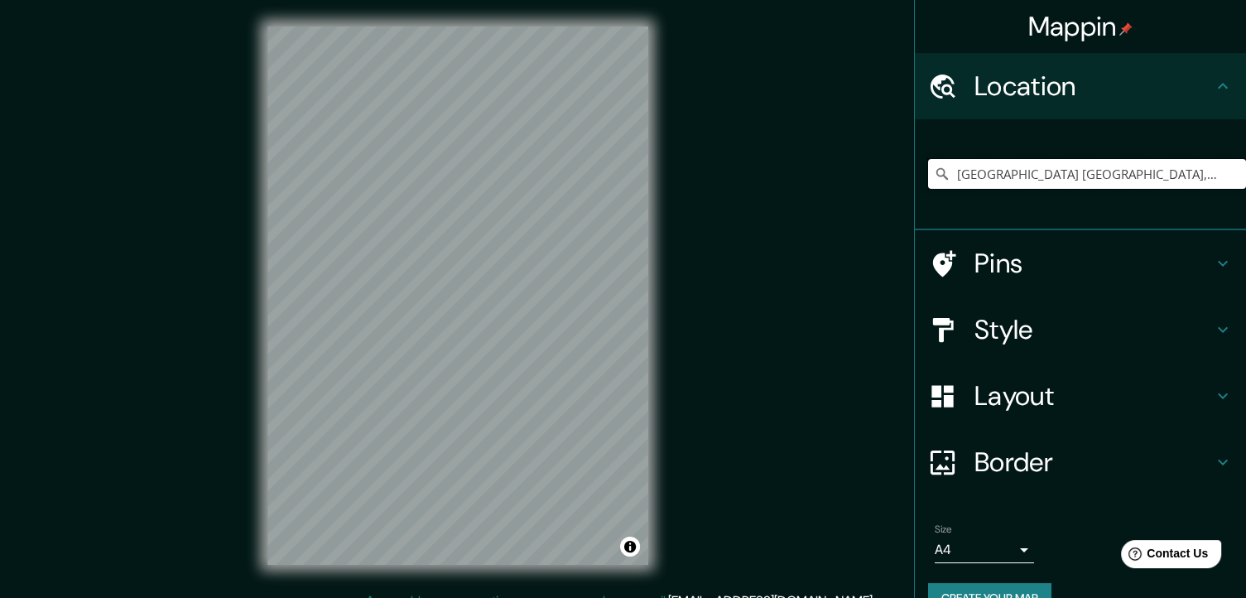
type input "Avenida Paseo De La Constitución, 76147 Santiago de Querétaro, Querétaro, México"
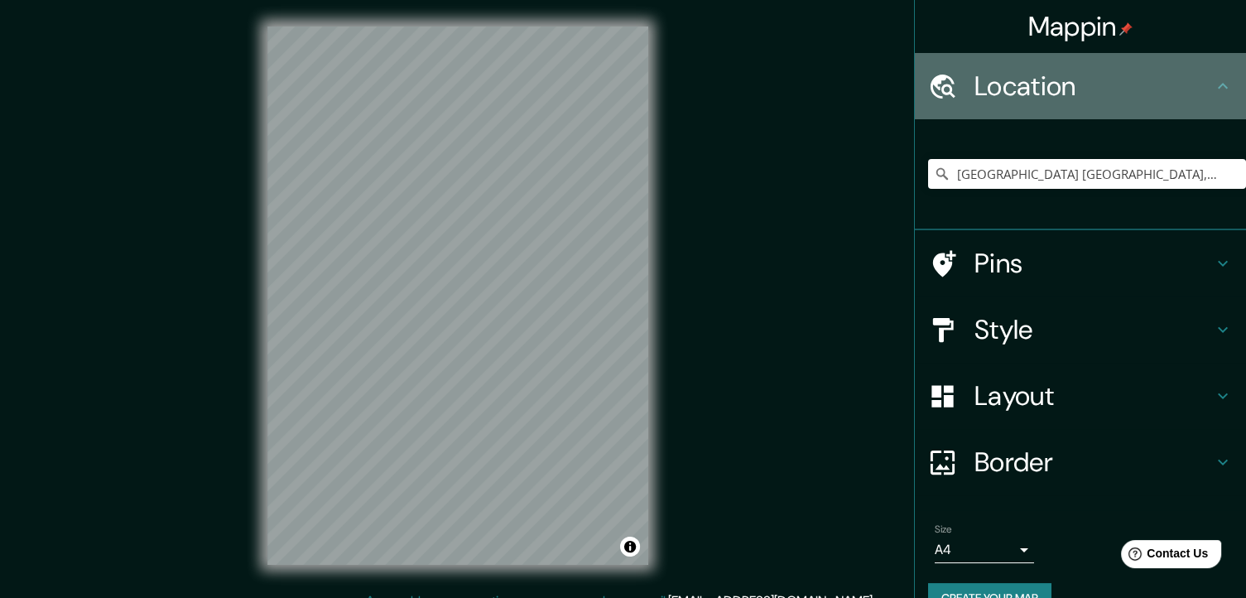
click at [1158, 113] on div "Location" at bounding box center [1079, 86] width 331 height 66
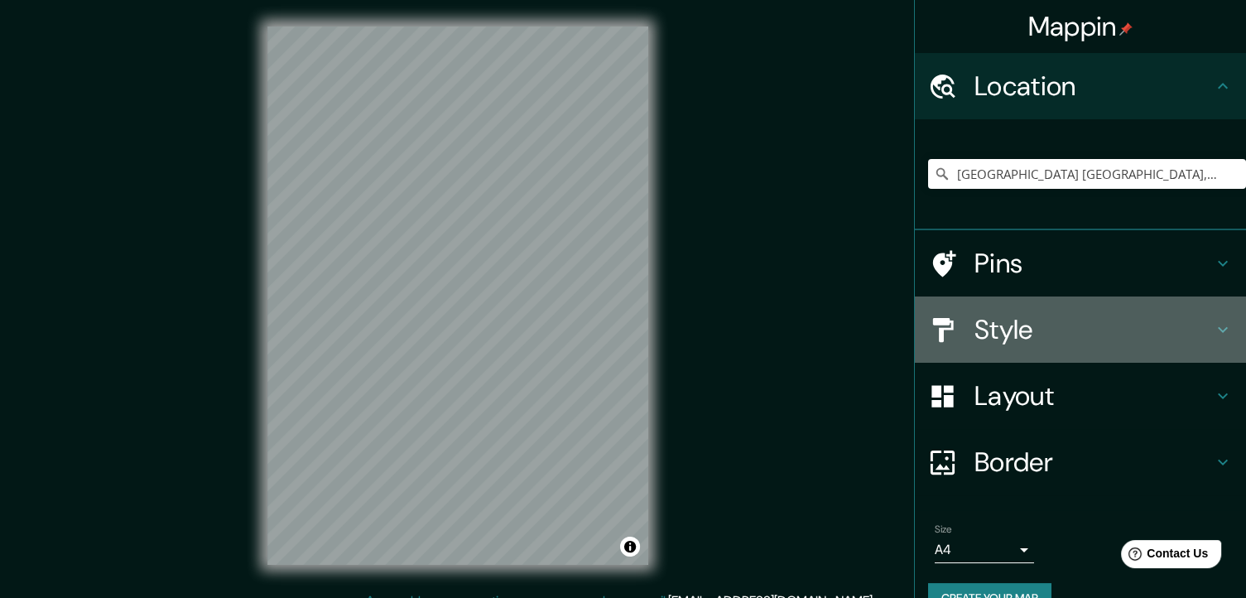
click at [1040, 345] on h4 "Style" at bounding box center [1093, 329] width 238 height 33
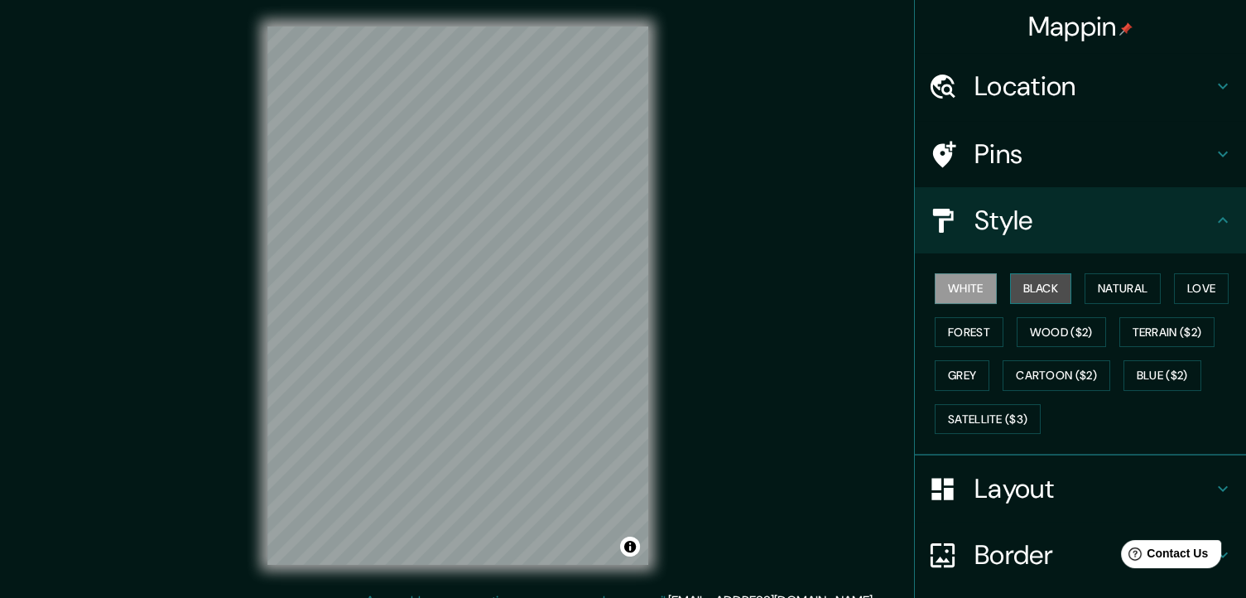
click at [1020, 295] on button "Black" at bounding box center [1041, 288] width 62 height 31
click at [987, 163] on h4 "Pins" at bounding box center [1093, 153] width 238 height 33
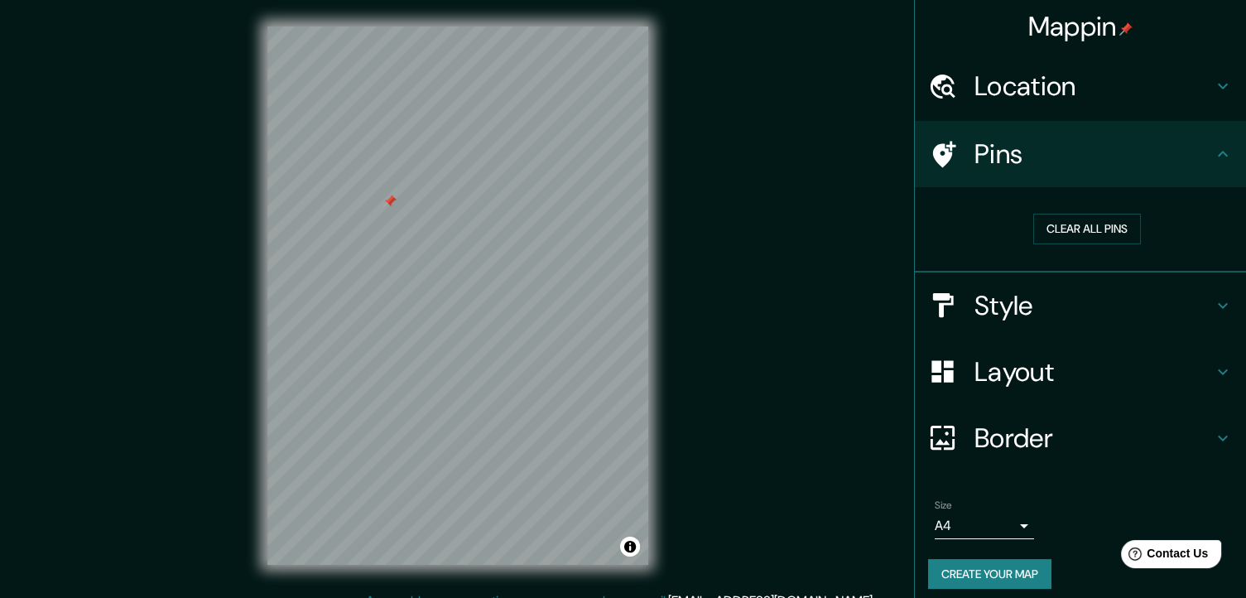
drag, startPoint x: 390, startPoint y: 192, endPoint x: 393, endPoint y: 203, distance: 11.3
click at [395, 203] on div at bounding box center [389, 200] width 13 height 13
click at [387, 195] on div at bounding box center [389, 200] width 13 height 13
click at [1217, 153] on icon at bounding box center [1222, 154] width 10 height 6
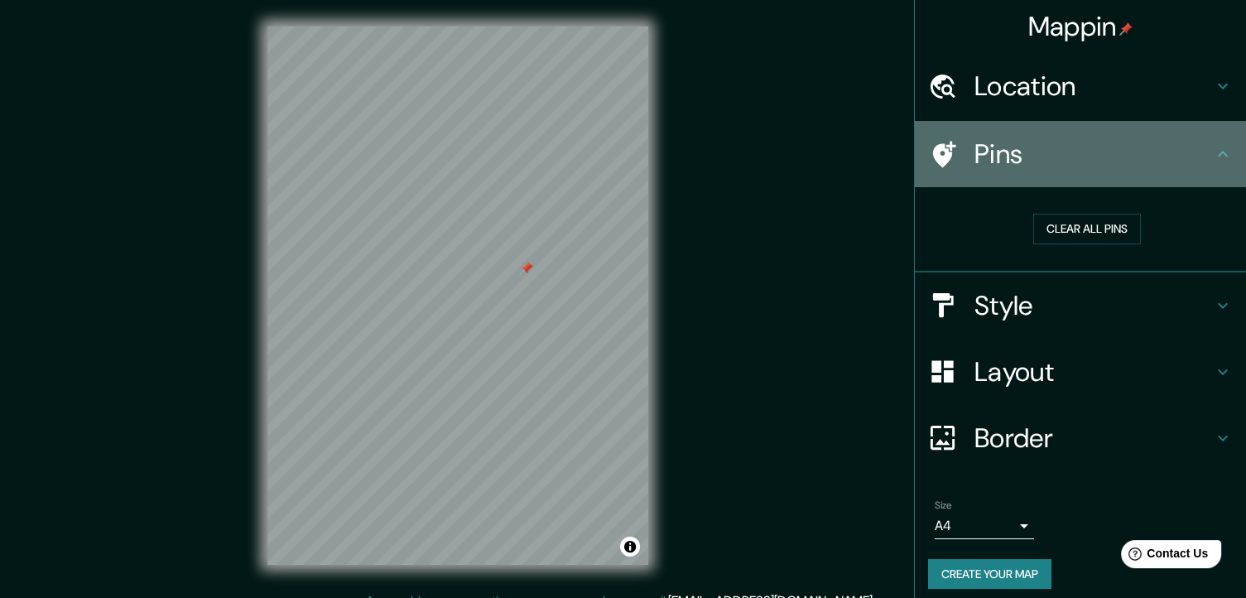
click at [932, 141] on icon at bounding box center [942, 154] width 29 height 29
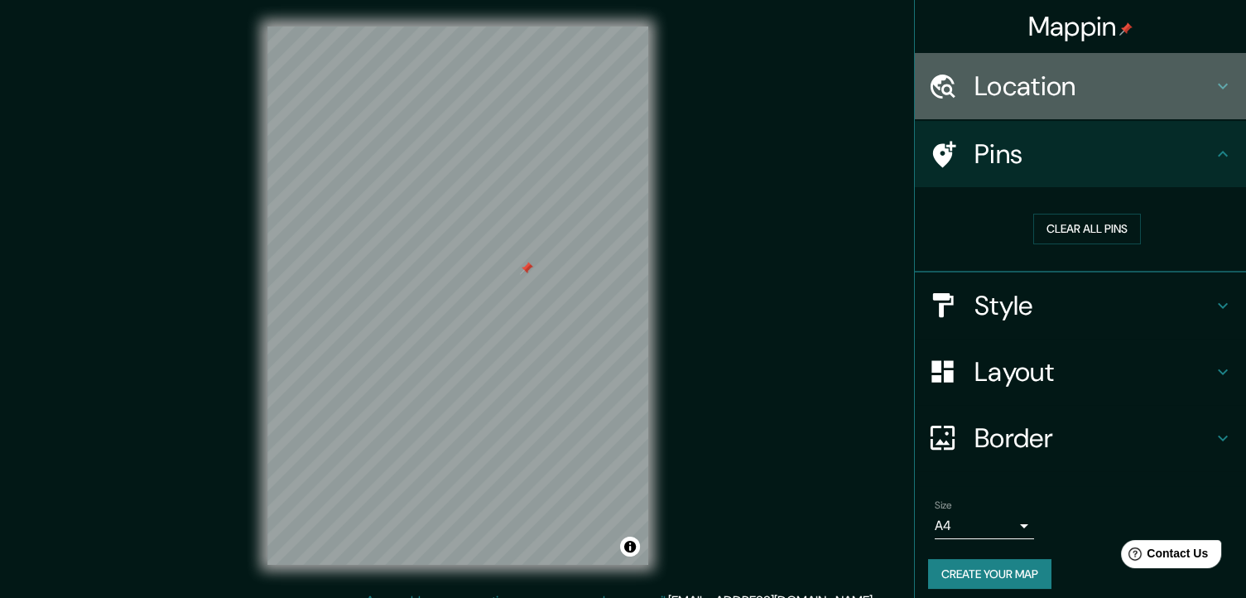
click at [1033, 92] on h4 "Location" at bounding box center [1093, 86] width 238 height 33
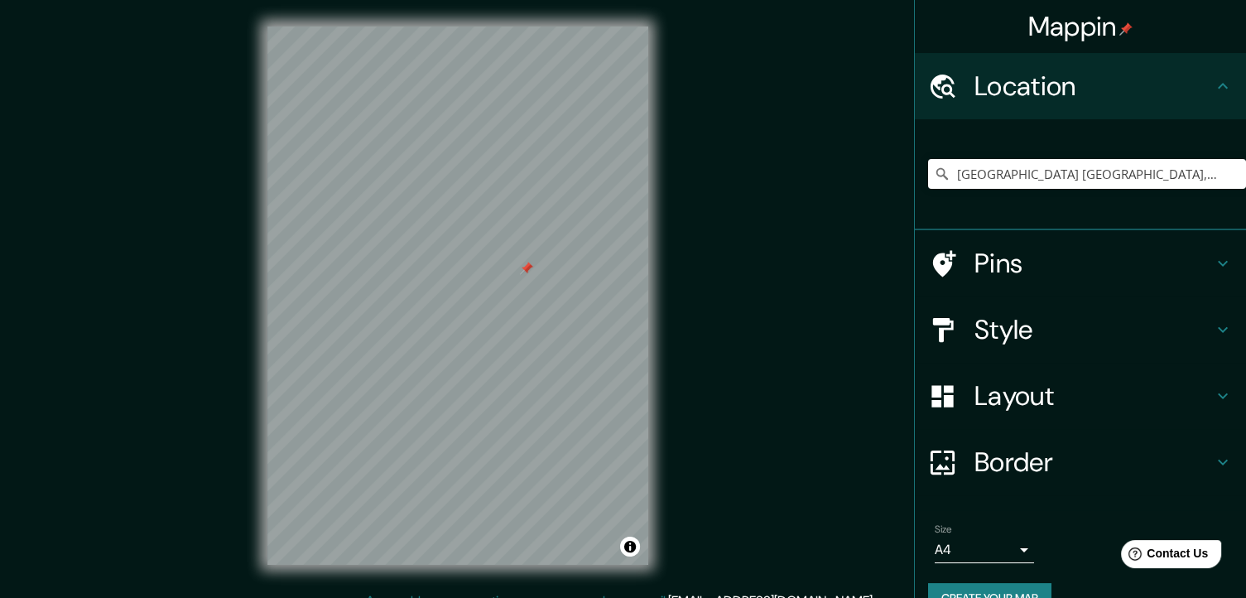
click at [977, 316] on h4 "Style" at bounding box center [1093, 329] width 238 height 33
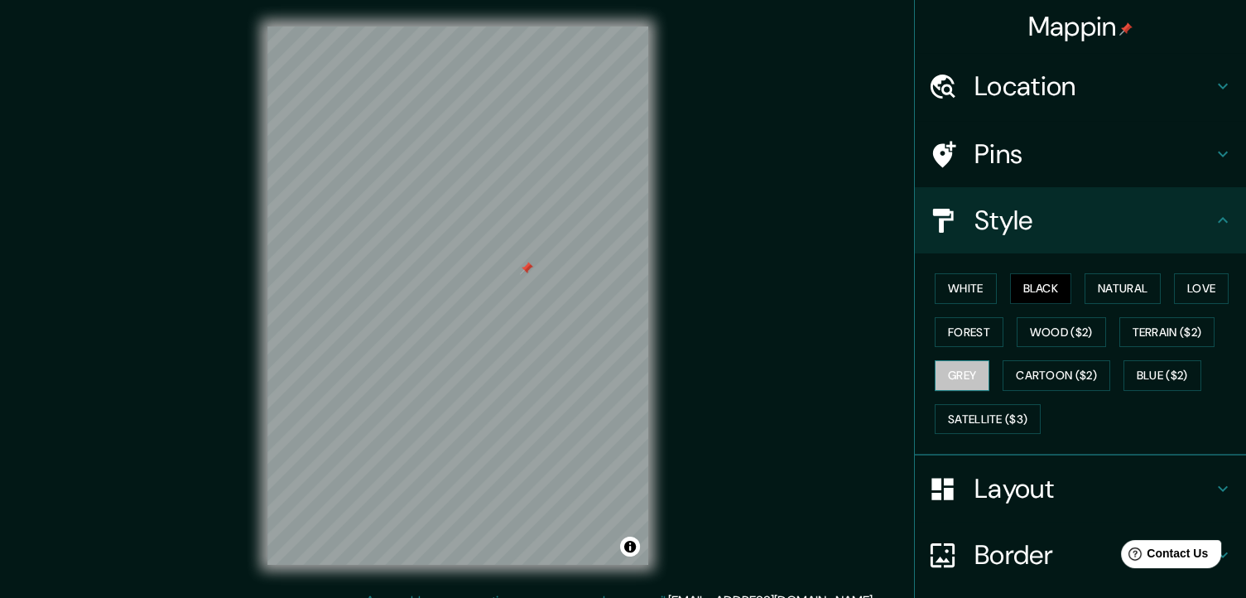
click at [944, 375] on button "Grey" at bounding box center [961, 375] width 55 height 31
click at [1020, 293] on button "Black" at bounding box center [1041, 288] width 62 height 31
click at [1010, 273] on button "Black" at bounding box center [1041, 288] width 62 height 31
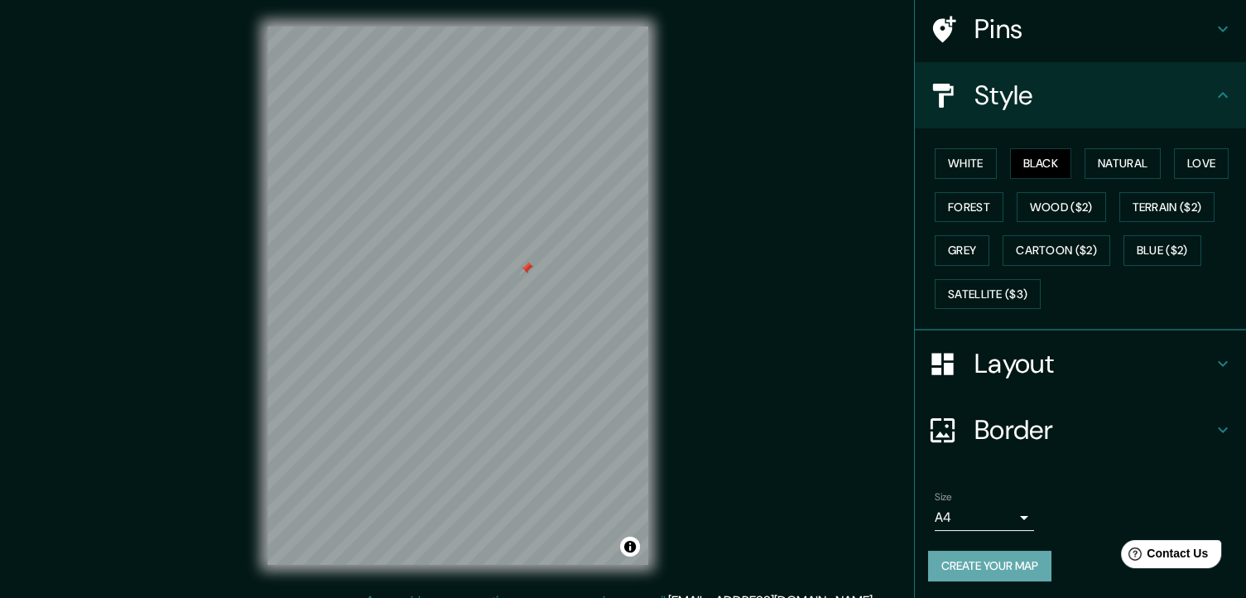
click at [966, 560] on button "Create your map" at bounding box center [989, 565] width 123 height 31
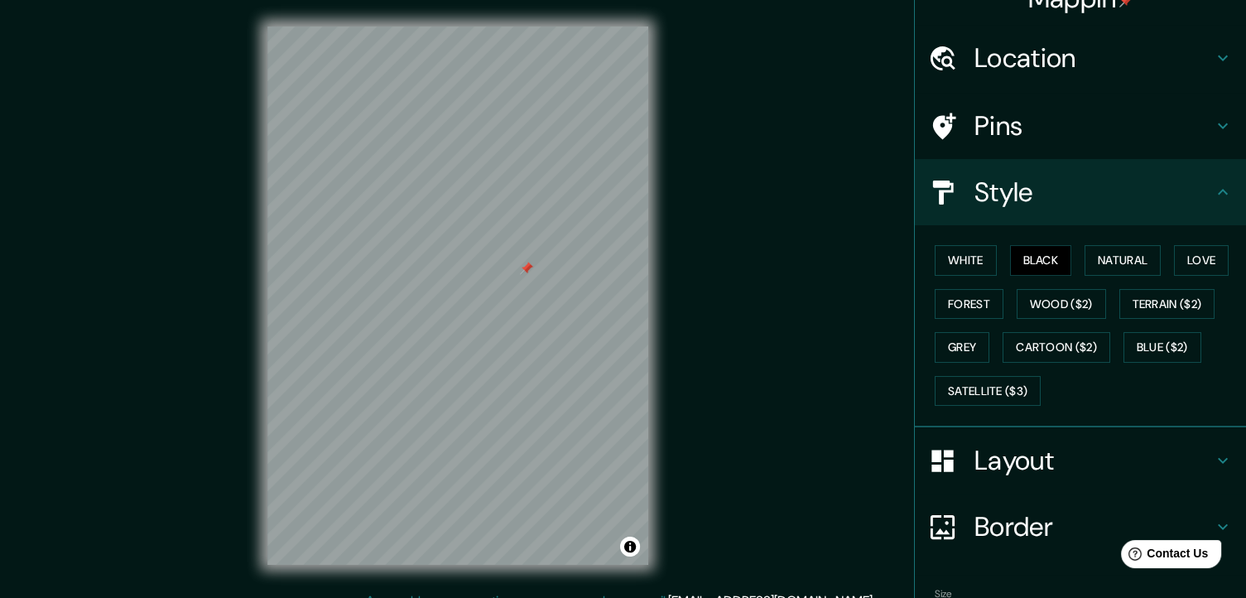
scroll to position [45, 0]
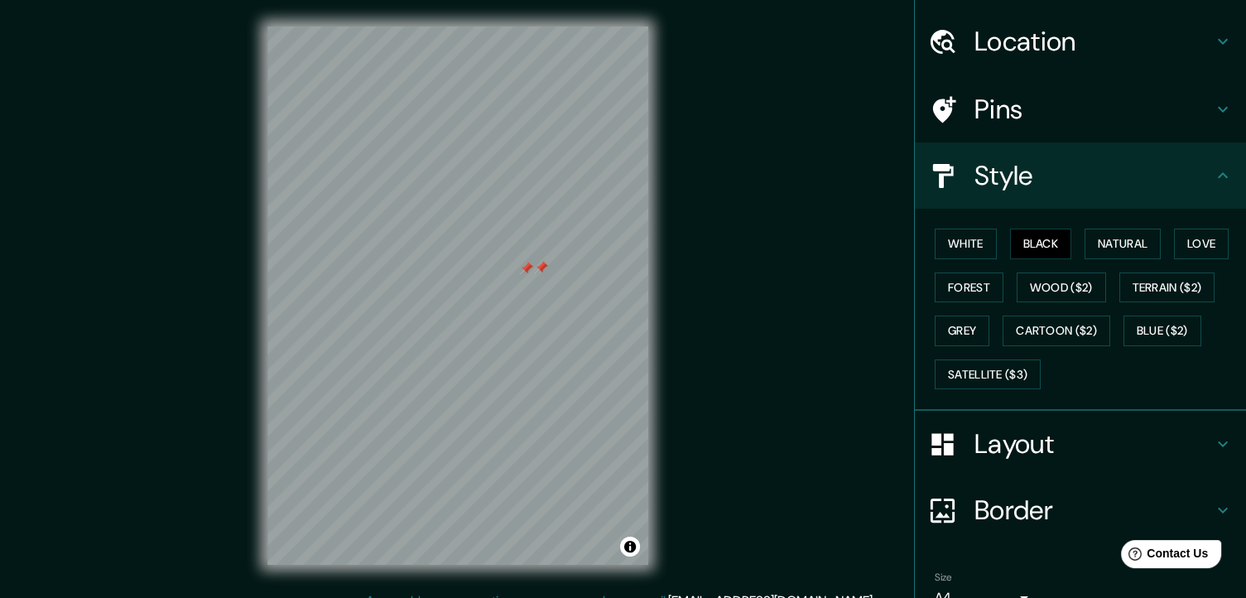
click at [536, 265] on div at bounding box center [541, 267] width 13 height 13
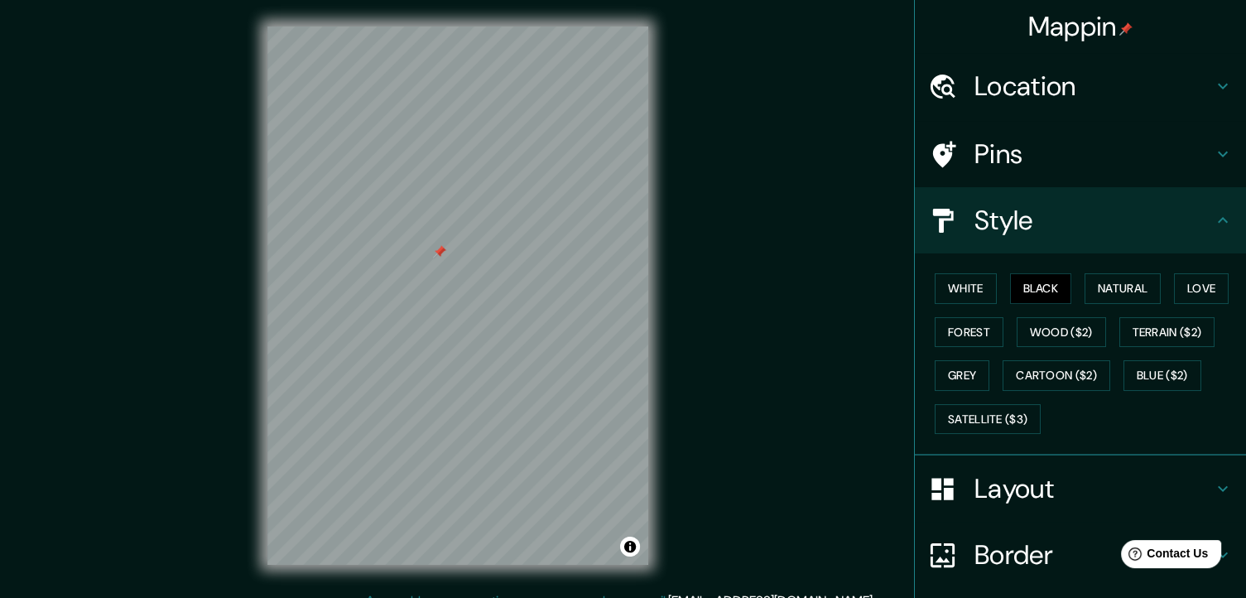
scroll to position [125, 0]
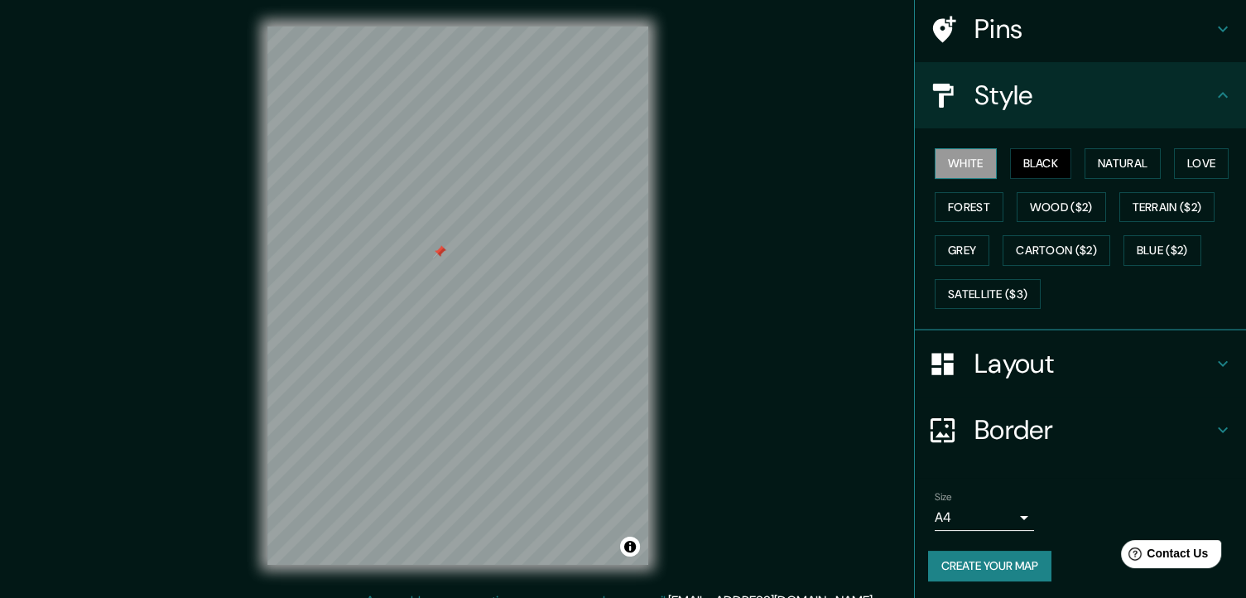
click at [945, 156] on button "White" at bounding box center [965, 163] width 62 height 31
click at [1025, 160] on button "Black" at bounding box center [1041, 163] width 62 height 31
click at [1142, 170] on button "Natural" at bounding box center [1122, 163] width 76 height 31
click at [1025, 156] on button "Black" at bounding box center [1041, 163] width 62 height 31
drag, startPoint x: 842, startPoint y: 203, endPoint x: 1195, endPoint y: 128, distance: 361.1
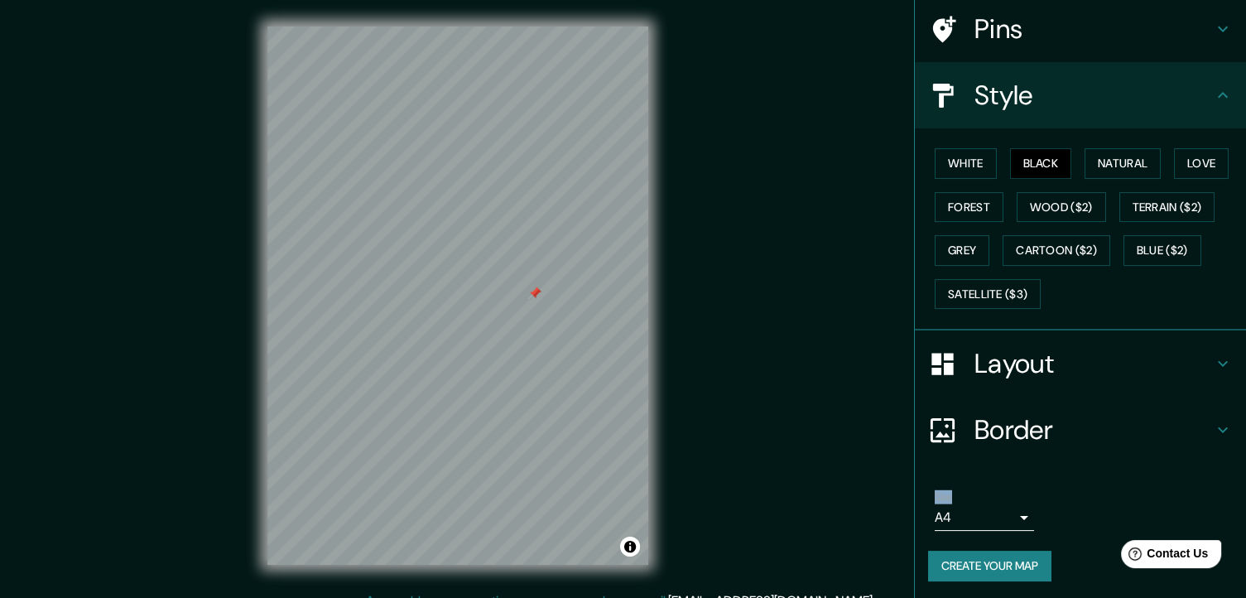
click at [1195, 128] on div "Mappin Location Avenida Paseo De La Constitución, 76147 Santiago de Querétaro, …" at bounding box center [623, 308] width 1246 height 617
click at [980, 564] on button "Create your map" at bounding box center [989, 565] width 123 height 31
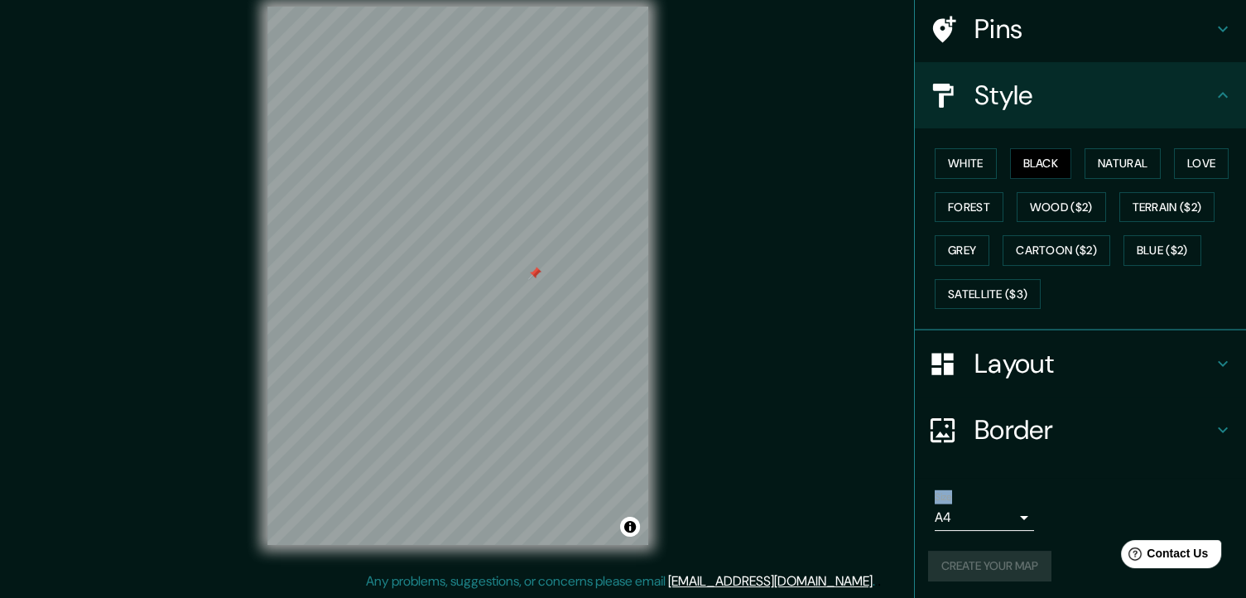
scroll to position [124, 0]
click at [1010, 516] on body "Mappin Location Avenida Paseo De La Constitución, 76147 Santiago de Querétaro, …" at bounding box center [623, 279] width 1246 height 598
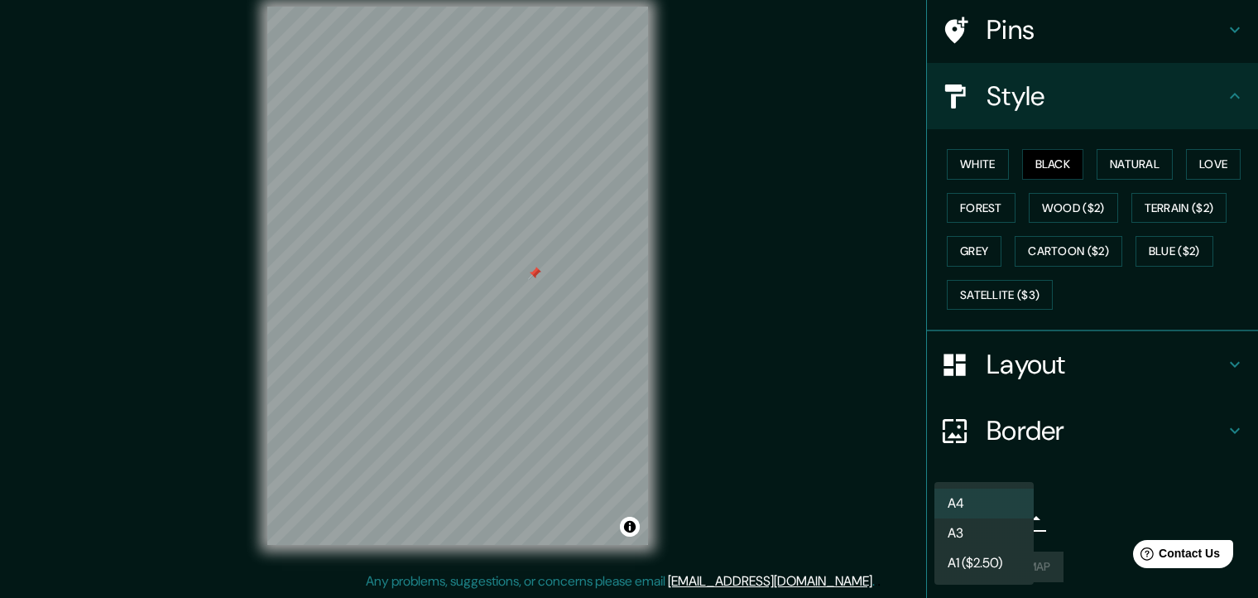
click at [1009, 493] on li "A4" at bounding box center [983, 503] width 99 height 30
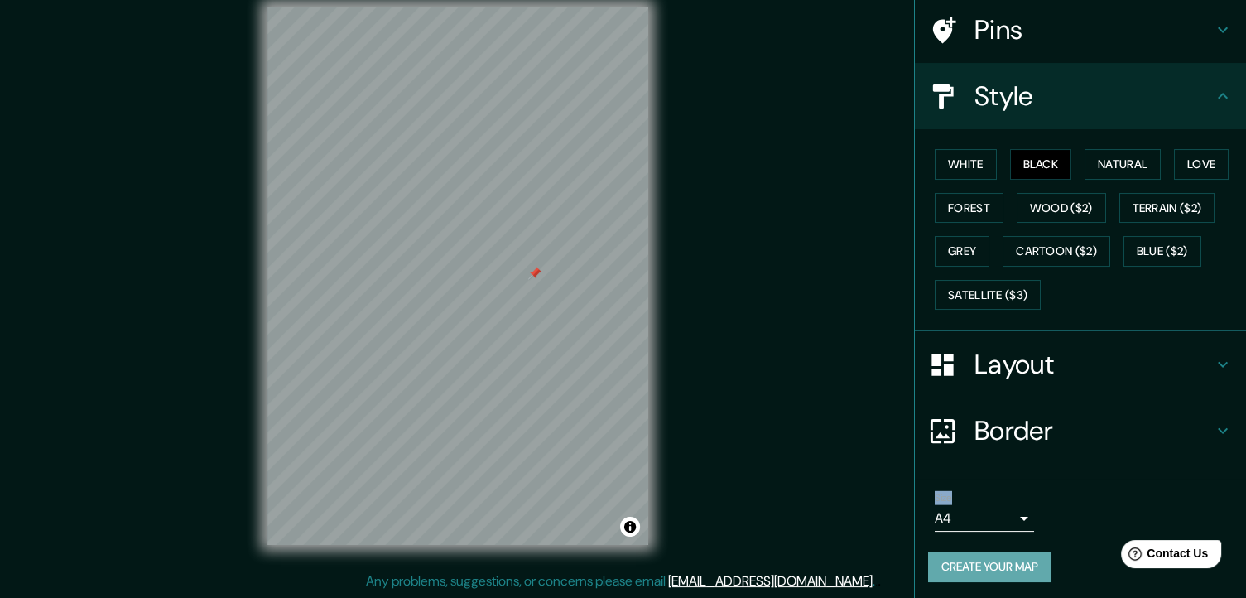
click at [1018, 574] on button "Create your map" at bounding box center [989, 566] width 123 height 31
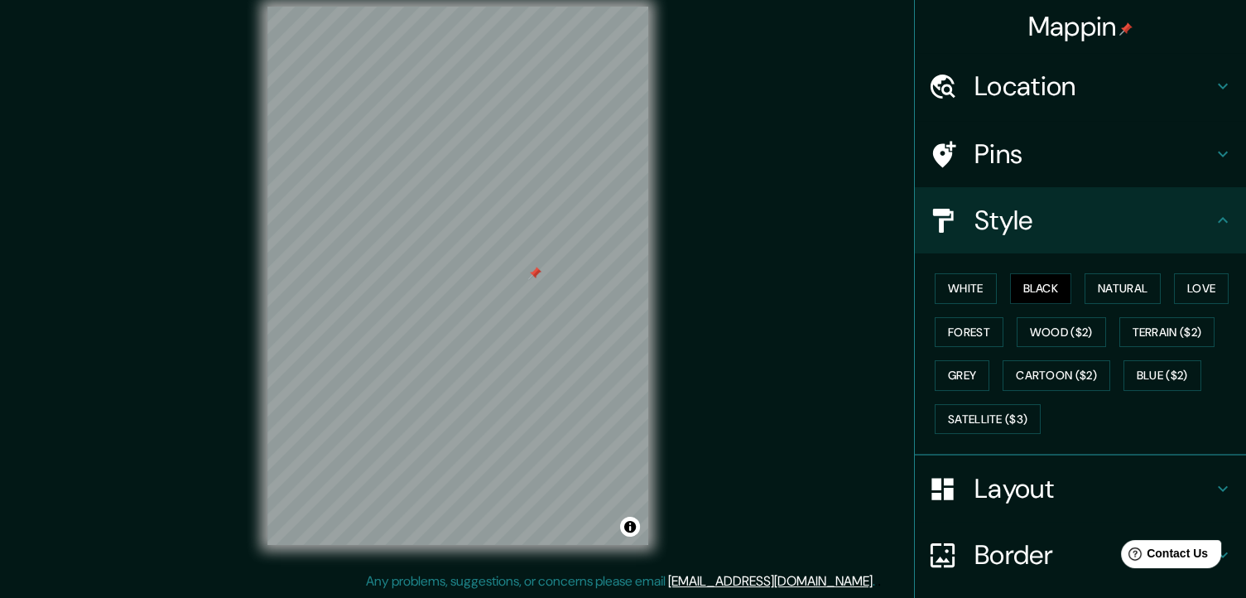
scroll to position [125, 0]
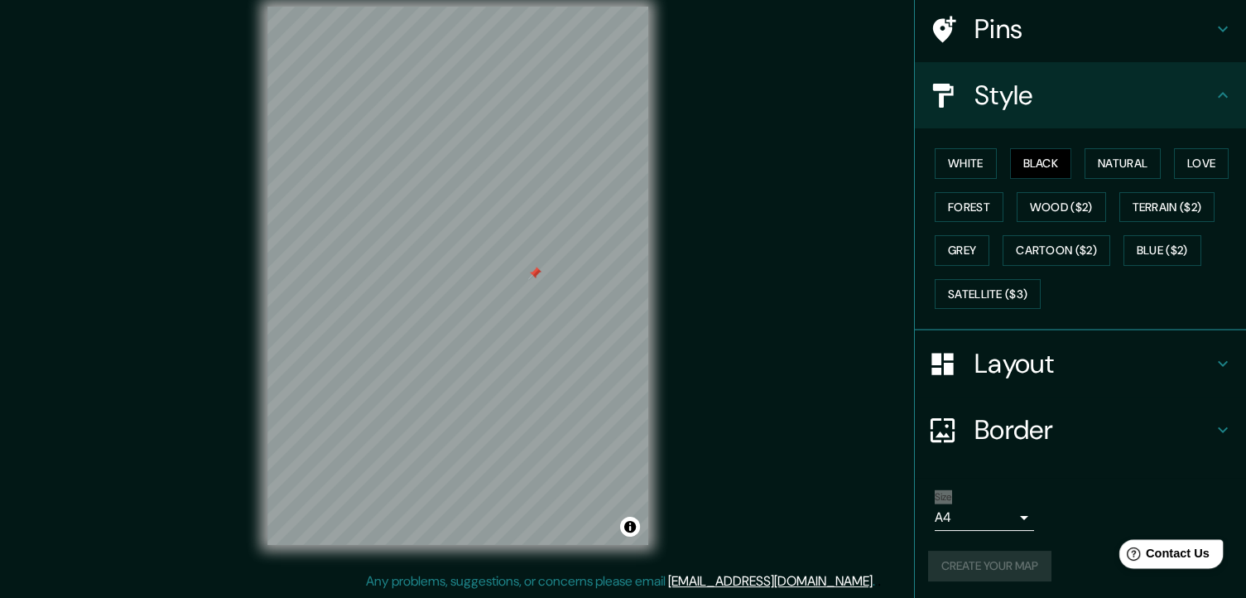
click at [1179, 555] on span "Contact Us" at bounding box center [1177, 553] width 64 height 14
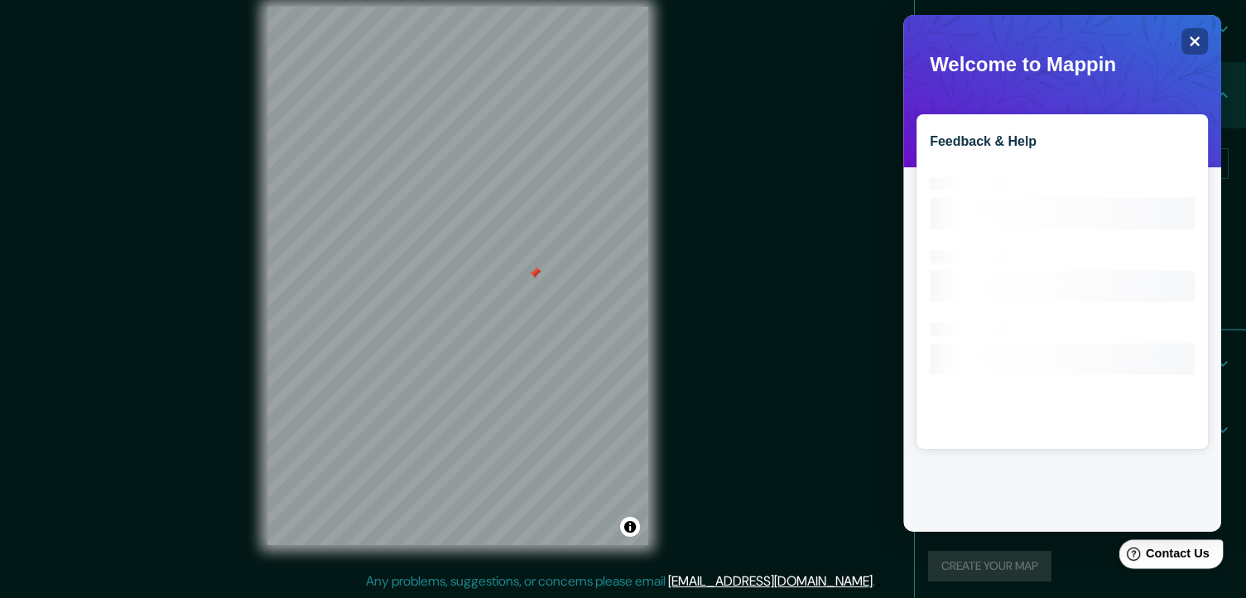
scroll to position [0, 0]
click at [1207, 75] on div "Feedback & Help Loading interface..." at bounding box center [1062, 273] width 318 height 516
click at [1200, 38] on div "Close" at bounding box center [1194, 41] width 26 height 26
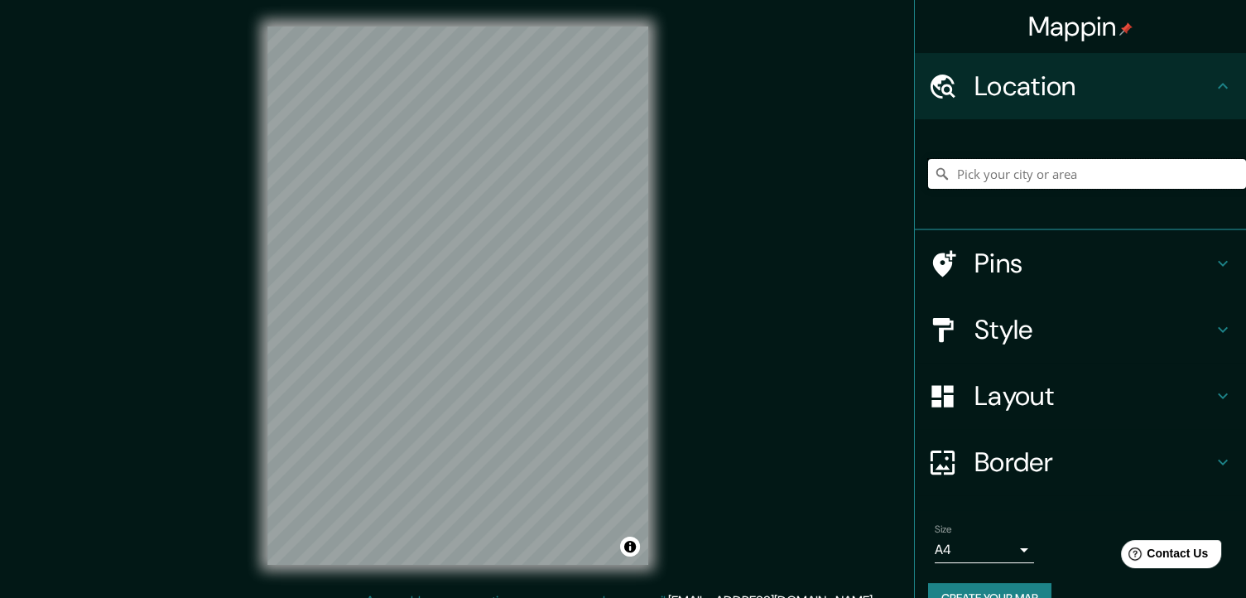
click at [1063, 170] on input "Pick your city or area" at bounding box center [1087, 174] width 318 height 30
click at [1026, 179] on input "Pick your city or area" at bounding box center [1087, 174] width 318 height 30
paste input "Av. P.º de la Constitución LB, Constituyentes, 76147 [GEOGRAPHIC_DATA], Qro."
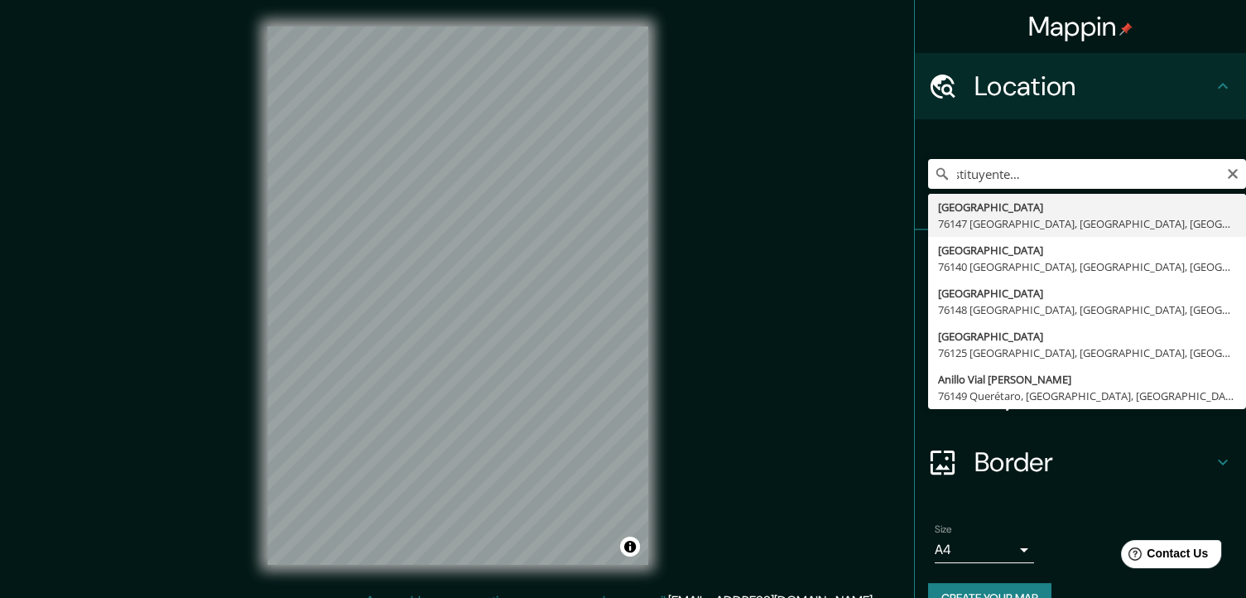
type input "[GEOGRAPHIC_DATA] [GEOGRAPHIC_DATA], [GEOGRAPHIC_DATA], [GEOGRAPHIC_DATA]"
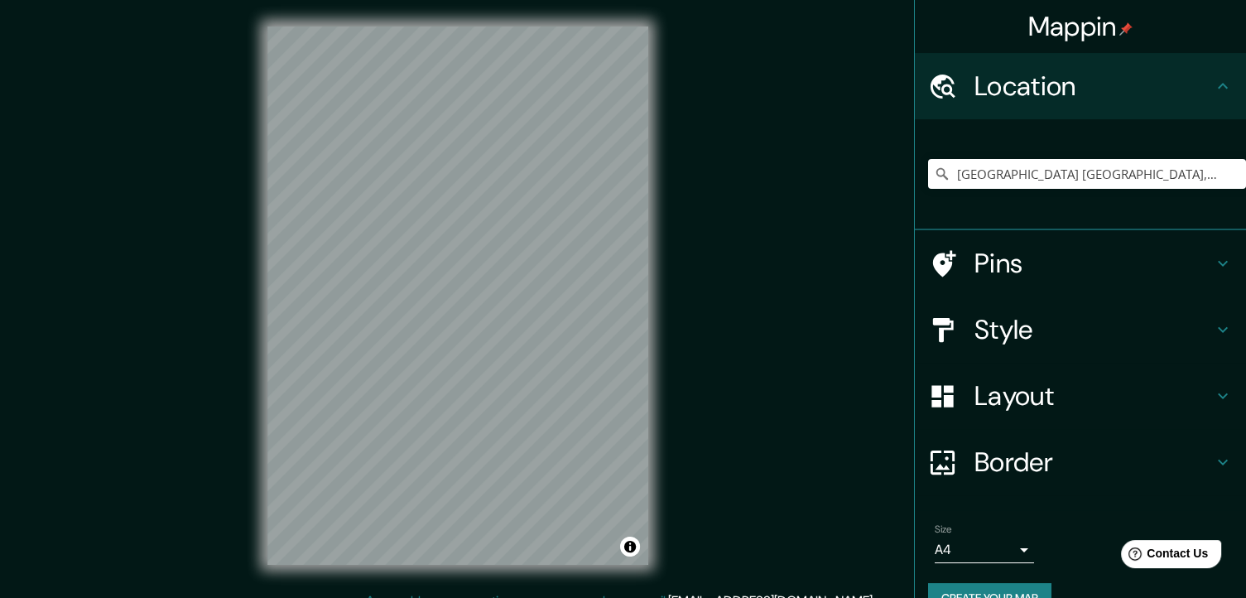
click at [936, 255] on icon at bounding box center [944, 263] width 23 height 26
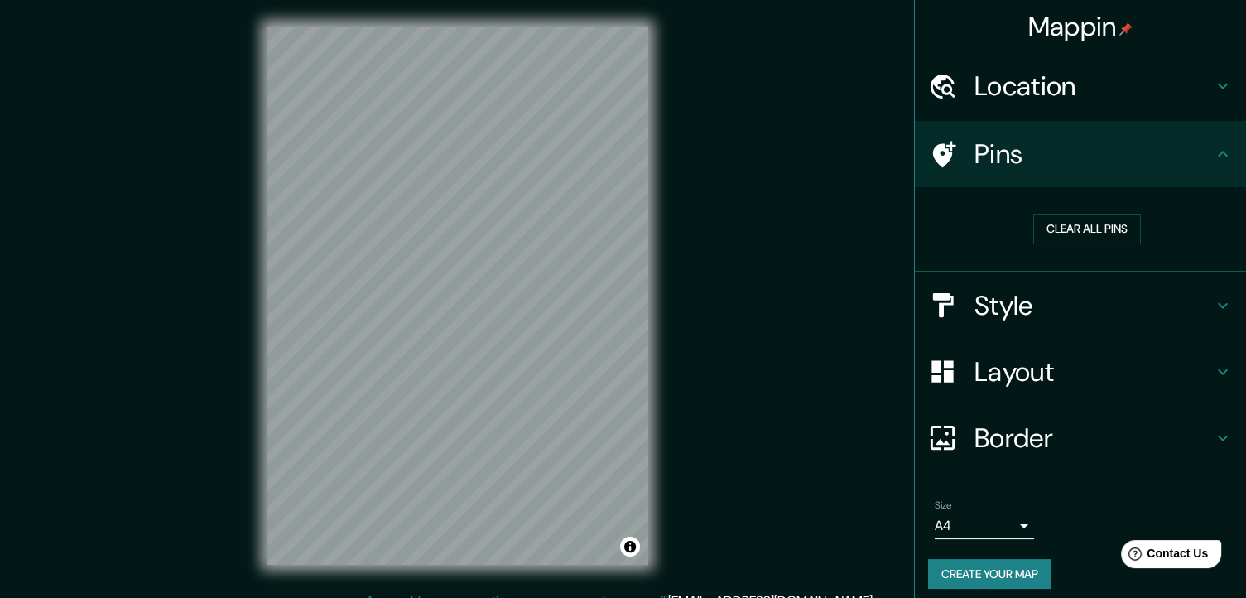
click at [784, 368] on div "Mappin Location Avenida Paseo De La Constitución, 76147 Santiago de Querétaro, …" at bounding box center [623, 308] width 1246 height 617
click at [209, 51] on div "Mappin Location Avenida Paseo De La Constitución, 76147 Santiago de Querétaro, …" at bounding box center [623, 308] width 1246 height 617
click at [1009, 278] on div "Style" at bounding box center [1079, 305] width 331 height 66
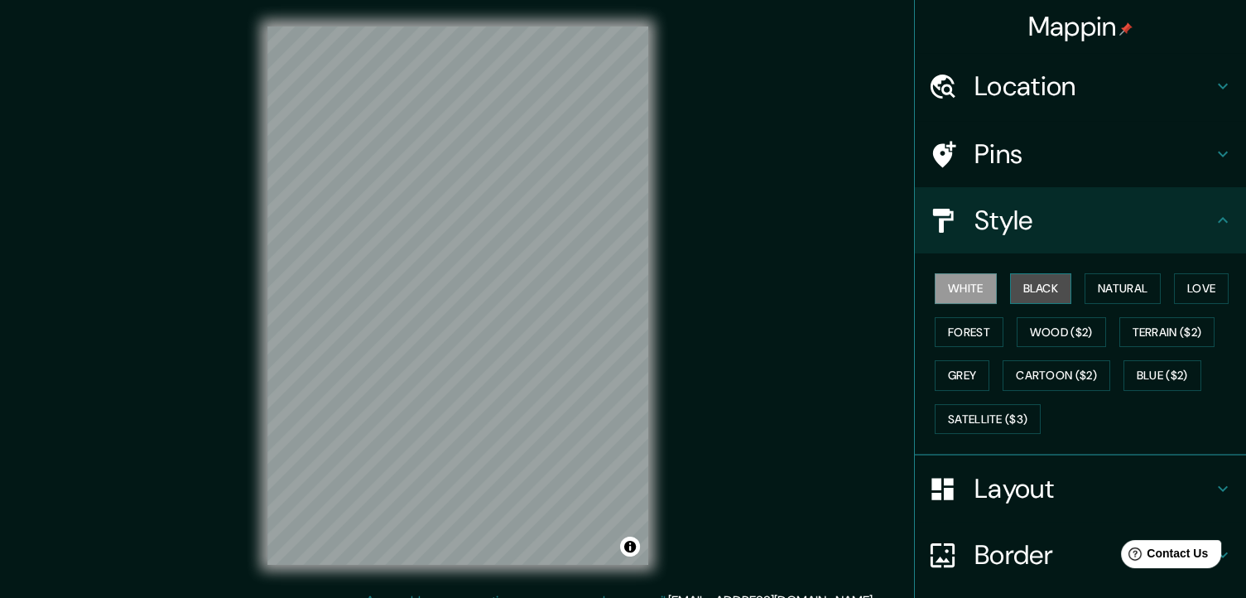
click at [1038, 291] on button "Black" at bounding box center [1041, 288] width 62 height 31
click at [953, 161] on div at bounding box center [951, 154] width 46 height 29
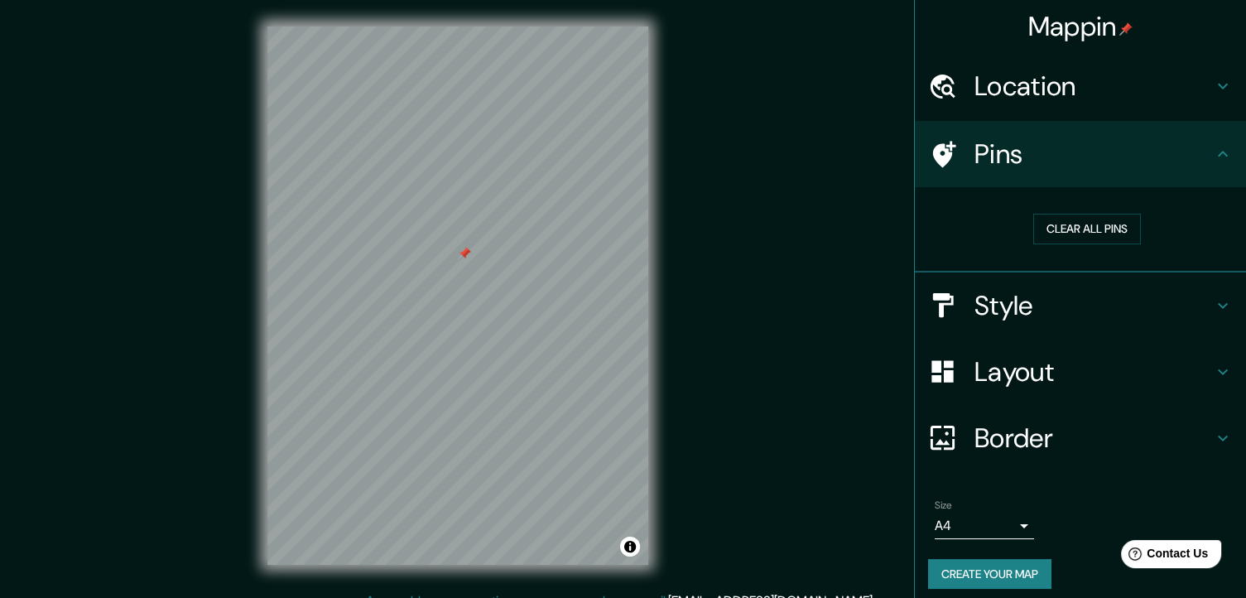
drag, startPoint x: 477, startPoint y: 256, endPoint x: 464, endPoint y: 252, distance: 12.8
click at [464, 252] on div at bounding box center [464, 253] width 13 height 13
click at [457, 393] on div at bounding box center [458, 391] width 13 height 13
click at [973, 575] on button "Create your map" at bounding box center [989, 574] width 123 height 31
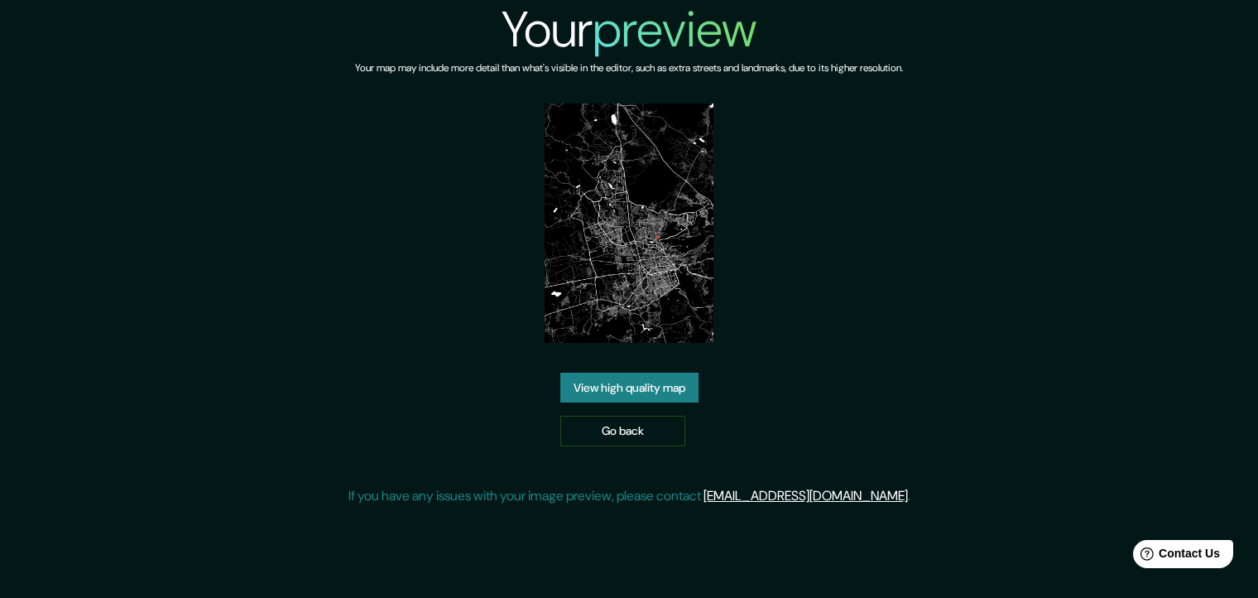
drag, startPoint x: 672, startPoint y: 272, endPoint x: 645, endPoint y: 297, distance: 36.9
click at [645, 297] on img at bounding box center [629, 222] width 169 height 239
click at [625, 390] on link "View high quality map" at bounding box center [629, 387] width 138 height 31
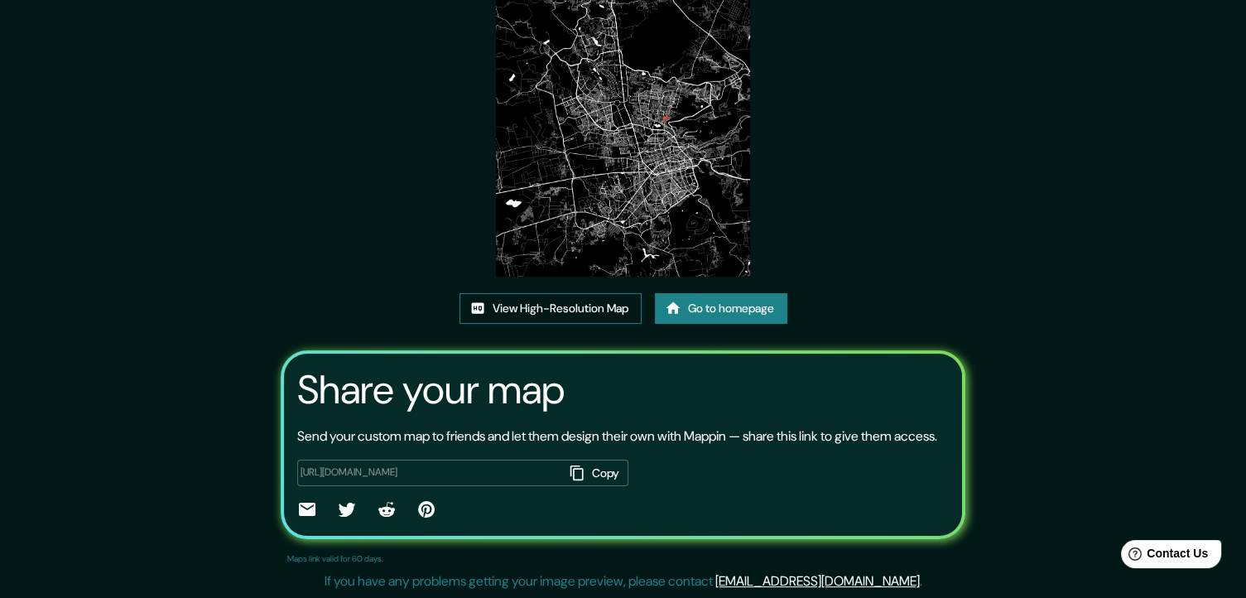
scroll to position [175, 0]
click at [535, 293] on link "View High-Resolution Map" at bounding box center [550, 308] width 182 height 31
click at [712, 295] on link "Go to homepage" at bounding box center [721, 308] width 132 height 31
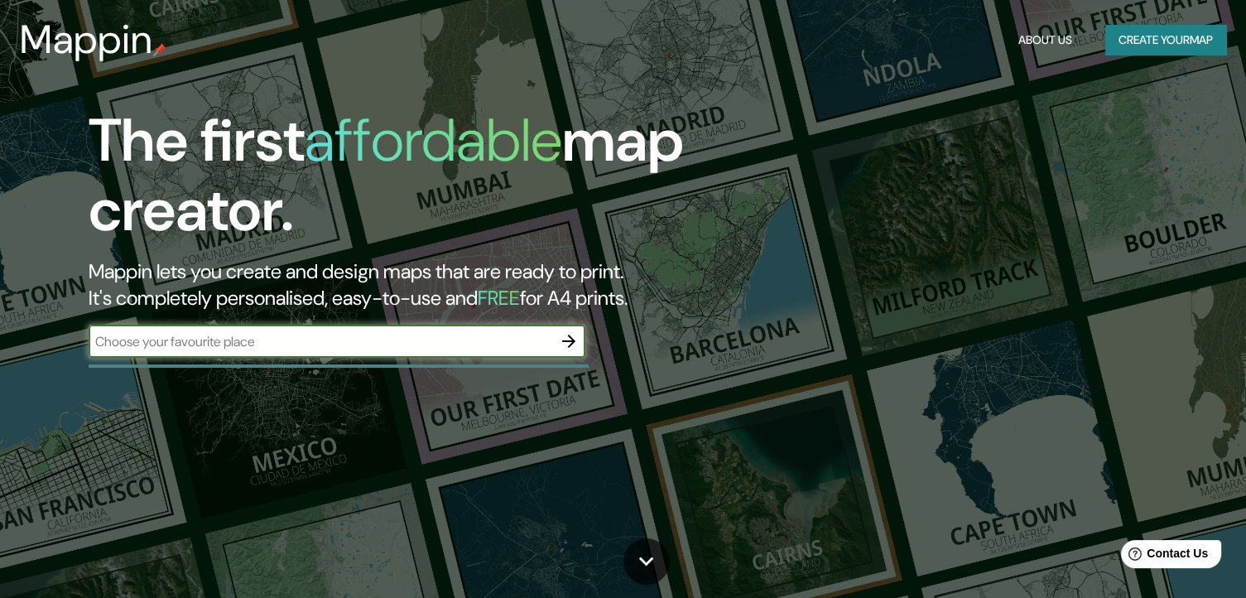
click at [371, 342] on input "text" at bounding box center [320, 341] width 463 height 19
click at [1105, 35] on button "Create your map" at bounding box center [1165, 40] width 121 height 31
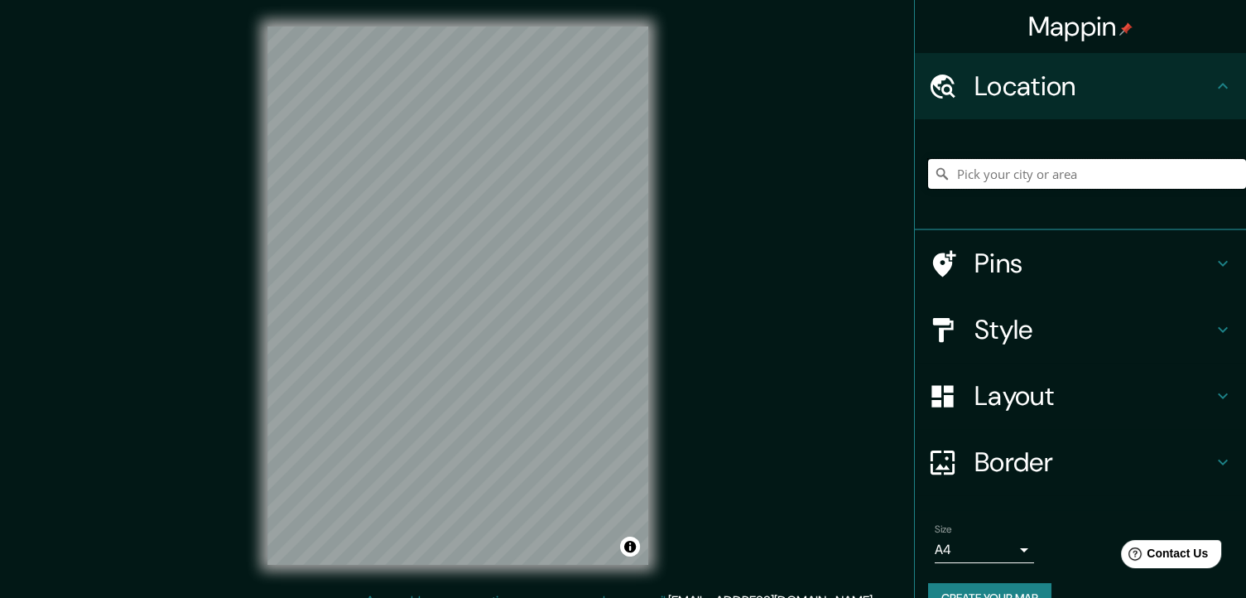
click at [1003, 181] on input "Pick your city or area" at bounding box center [1087, 174] width 318 height 30
paste input "Av. P.º de la Constitución LB, Constituyentes, 76147 [GEOGRAPHIC_DATA], Qro."
type input "[GEOGRAPHIC_DATA] [GEOGRAPHIC_DATA], [GEOGRAPHIC_DATA], [GEOGRAPHIC_DATA]"
click at [1025, 341] on h4 "Style" at bounding box center [1093, 329] width 238 height 33
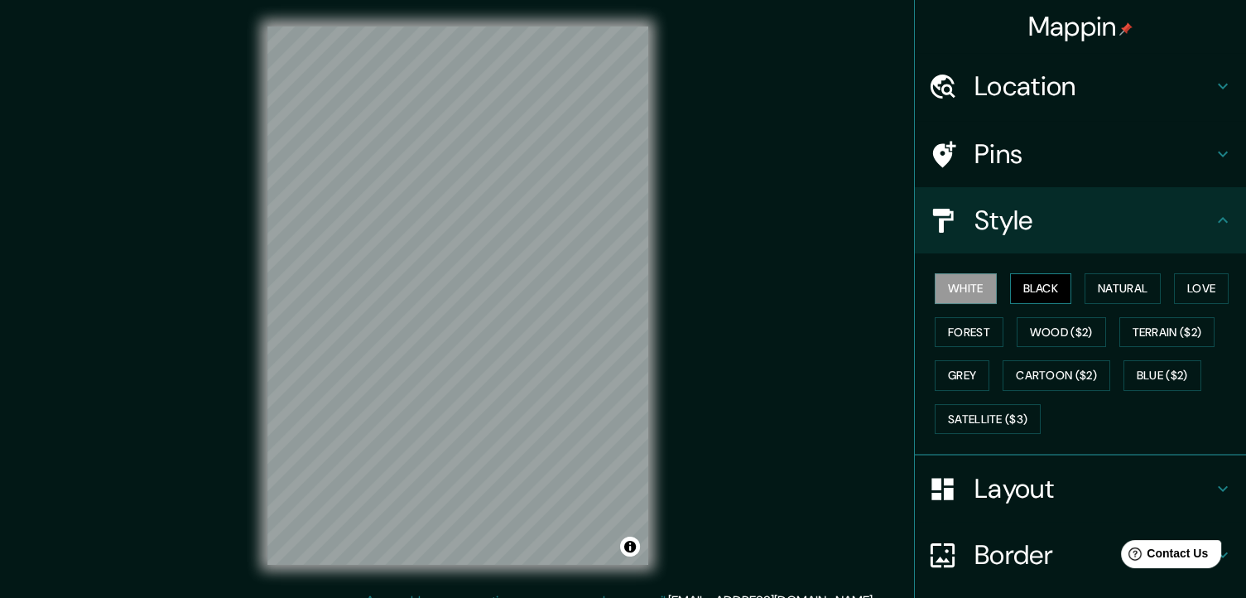
click at [1024, 295] on button "Black" at bounding box center [1041, 288] width 62 height 31
click at [1026, 138] on h4 "Pins" at bounding box center [1093, 153] width 238 height 33
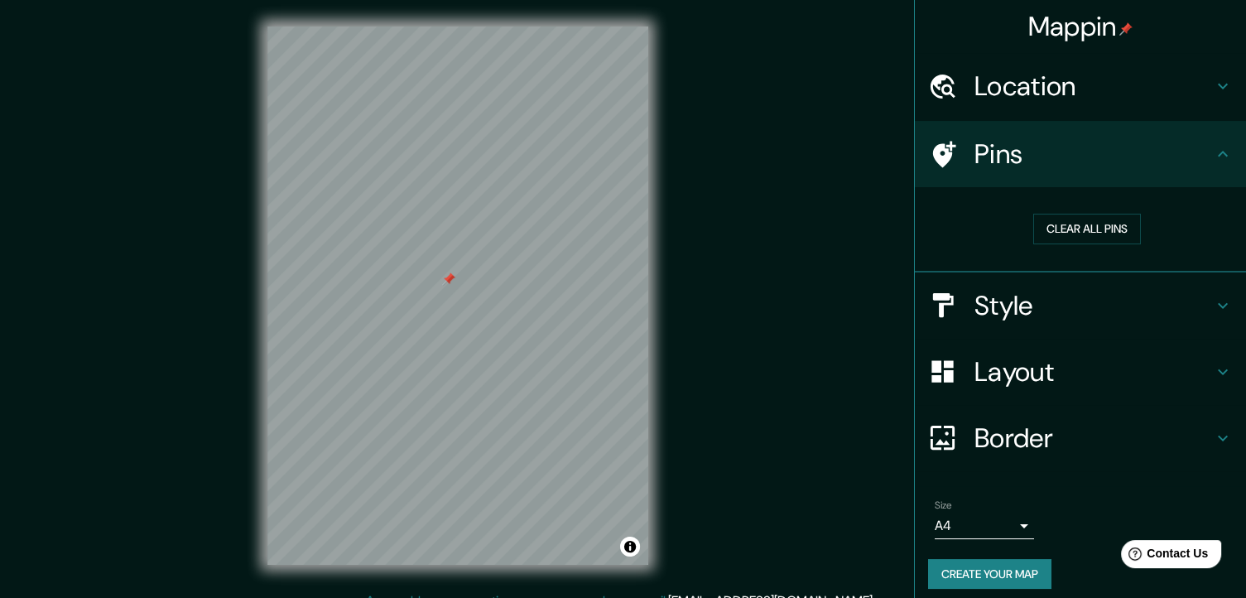
click at [986, 567] on button "Create your map" at bounding box center [989, 574] width 123 height 31
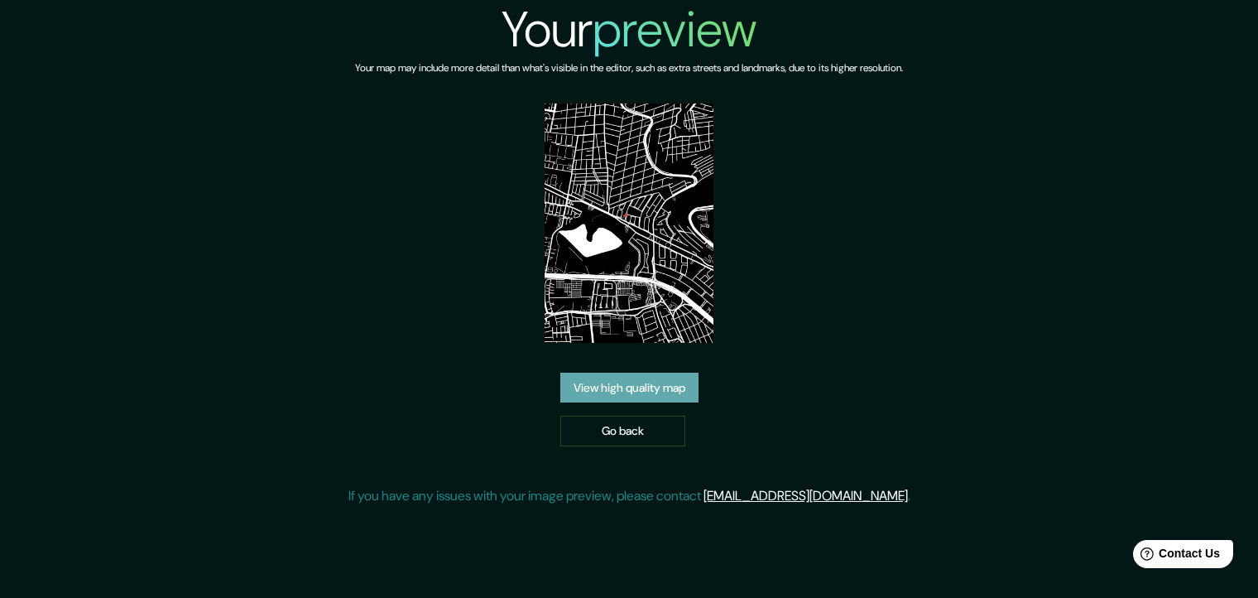
click at [607, 385] on link "View high quality map" at bounding box center [629, 387] width 138 height 31
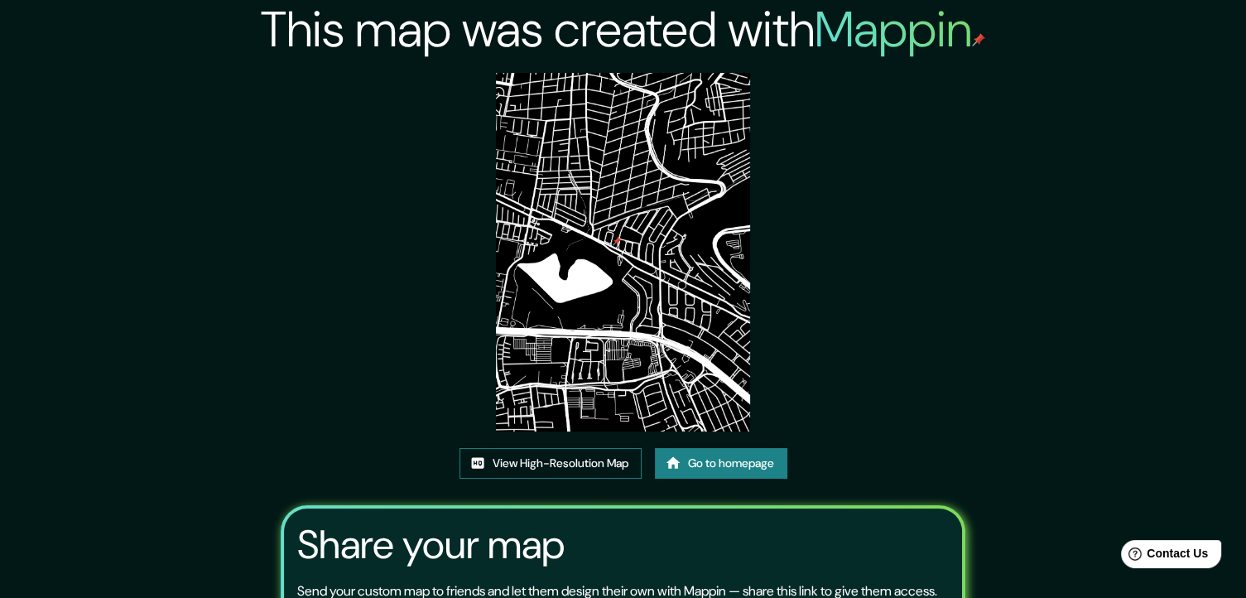
click at [576, 468] on link "View High-Resolution Map" at bounding box center [550, 463] width 182 height 31
click at [689, 468] on link "Go to homepage" at bounding box center [721, 463] width 132 height 31
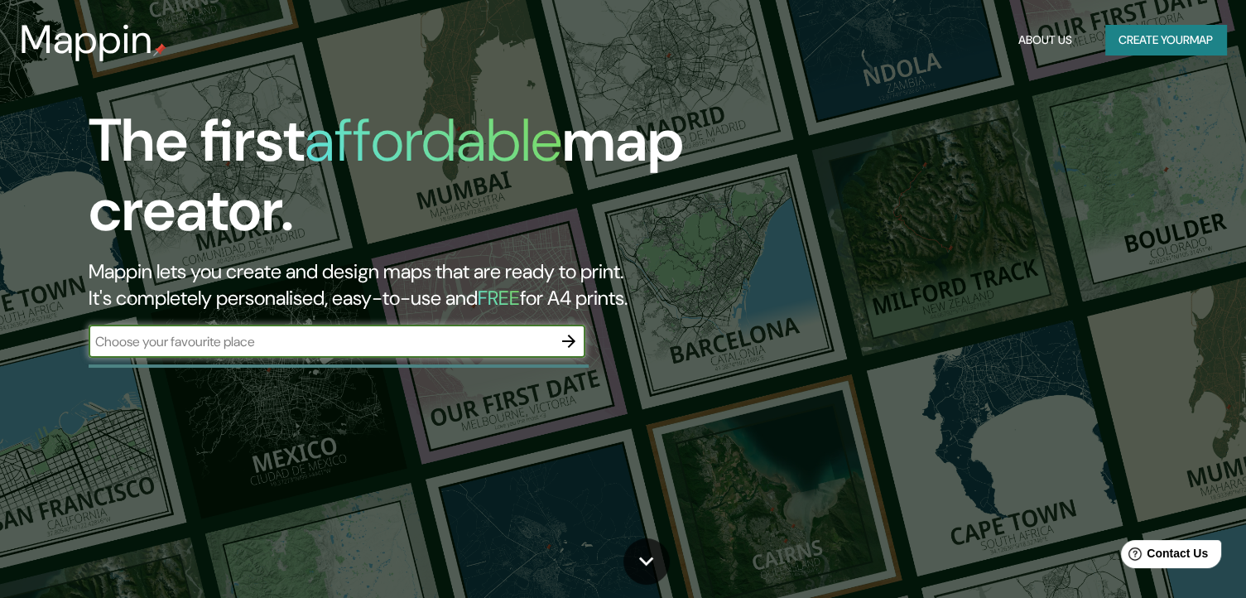
click at [1143, 31] on button "Create your map" at bounding box center [1165, 40] width 121 height 31
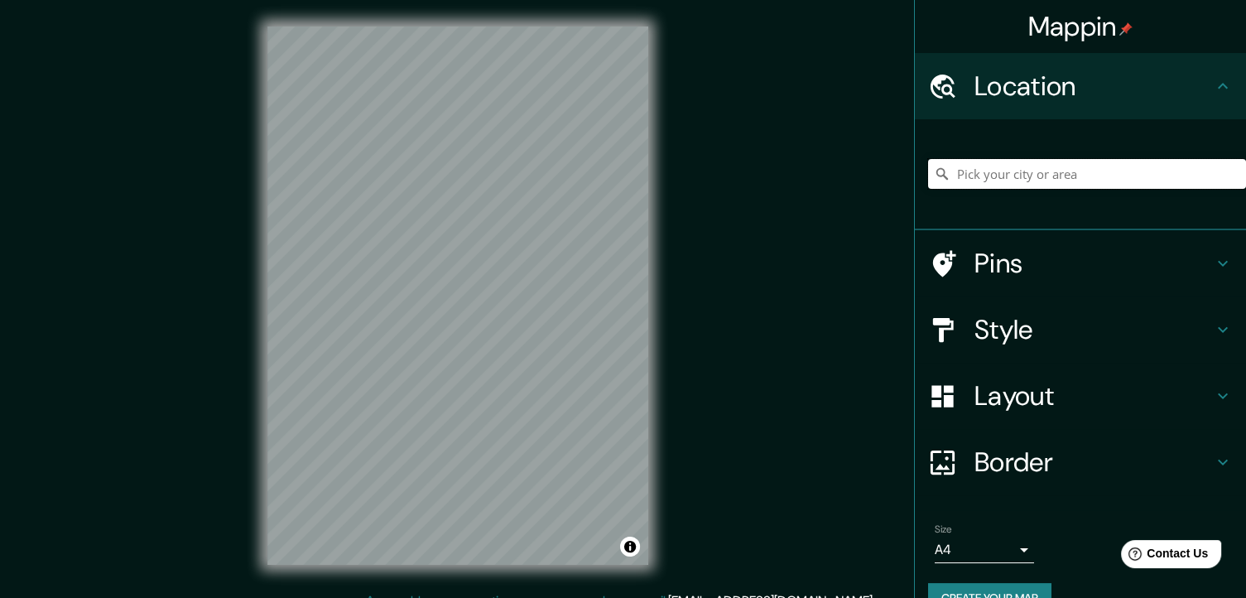
click at [1053, 166] on input "Pick your city or area" at bounding box center [1087, 174] width 318 height 30
paste input "Av. P.º de la Constitución LB, Constituyentes, 76147 [GEOGRAPHIC_DATA], Qro."
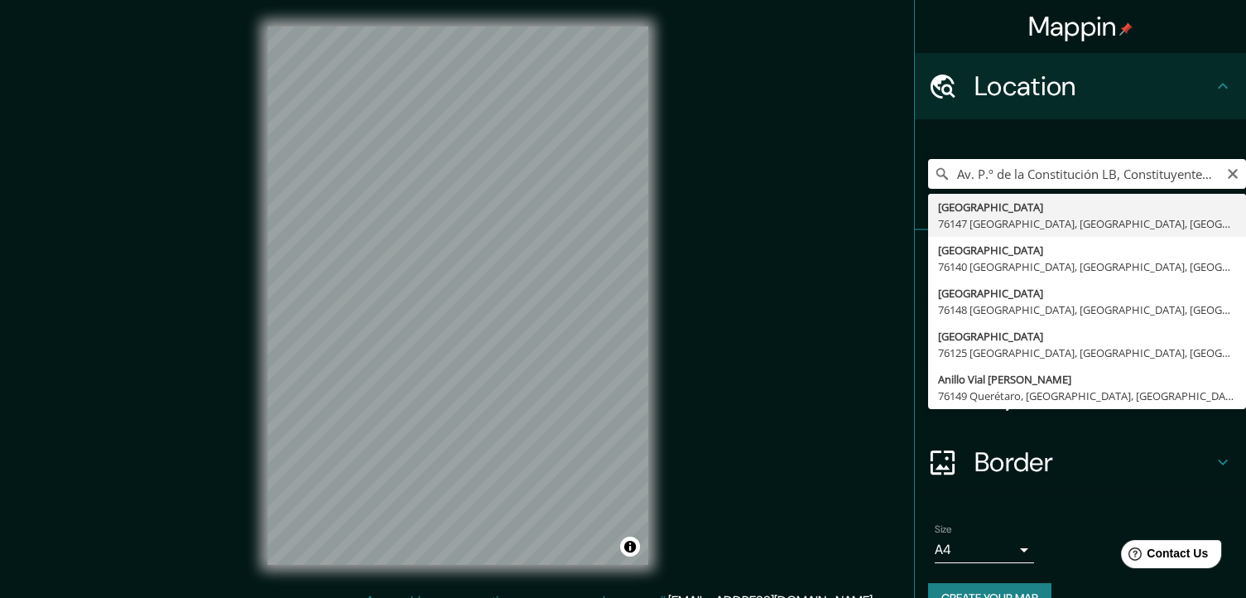
type input "[GEOGRAPHIC_DATA] [GEOGRAPHIC_DATA], [GEOGRAPHIC_DATA], [GEOGRAPHIC_DATA]"
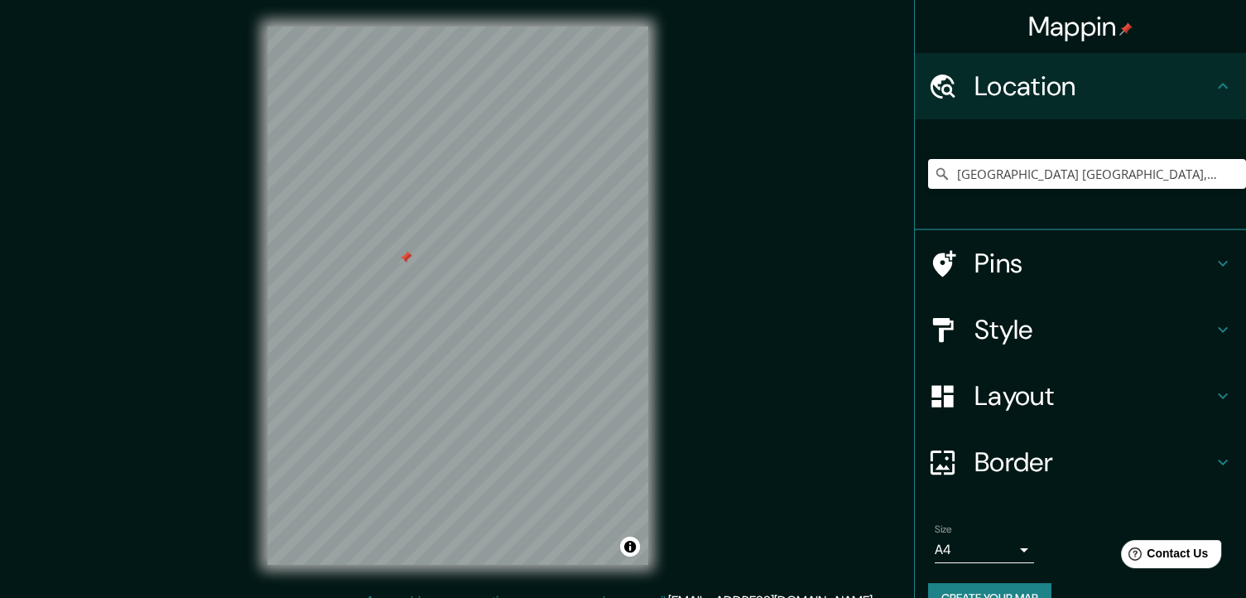
click at [1003, 346] on div "Style" at bounding box center [1079, 329] width 331 height 66
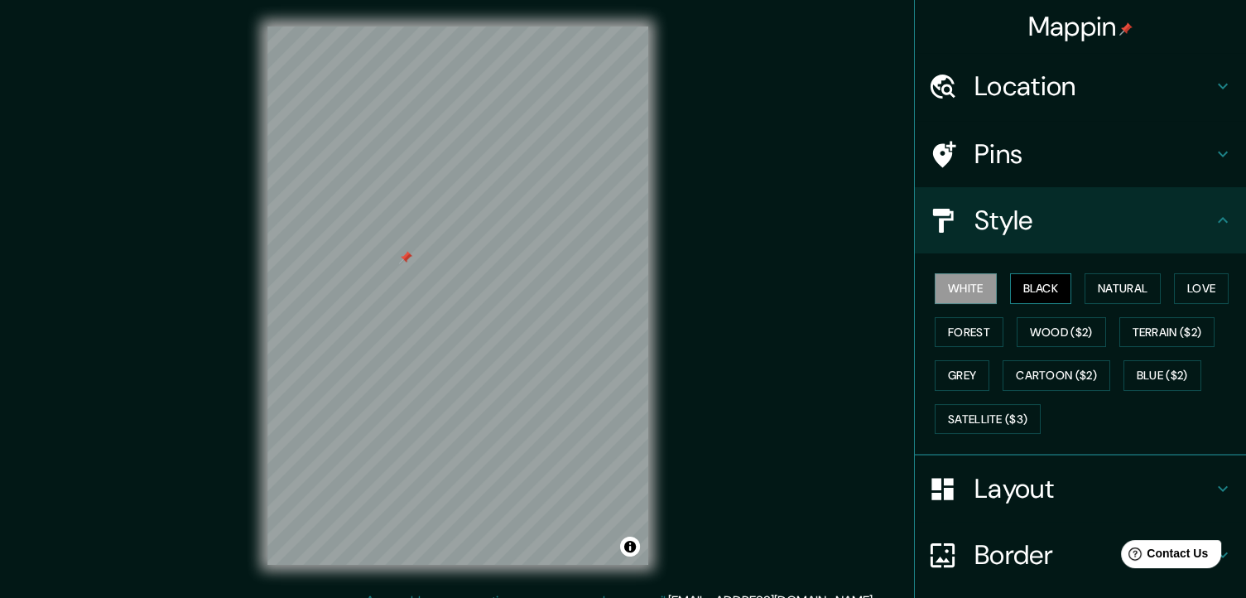
click at [1054, 286] on button "Black" at bounding box center [1041, 288] width 62 height 31
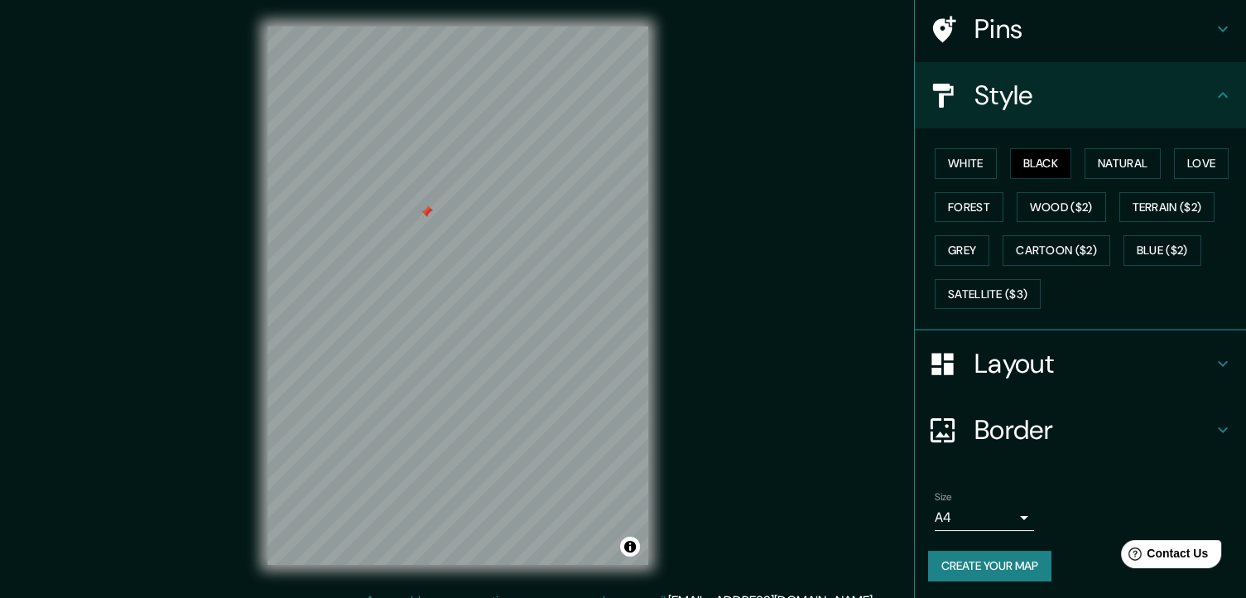
click at [973, 563] on button "Create your map" at bounding box center [989, 565] width 123 height 31
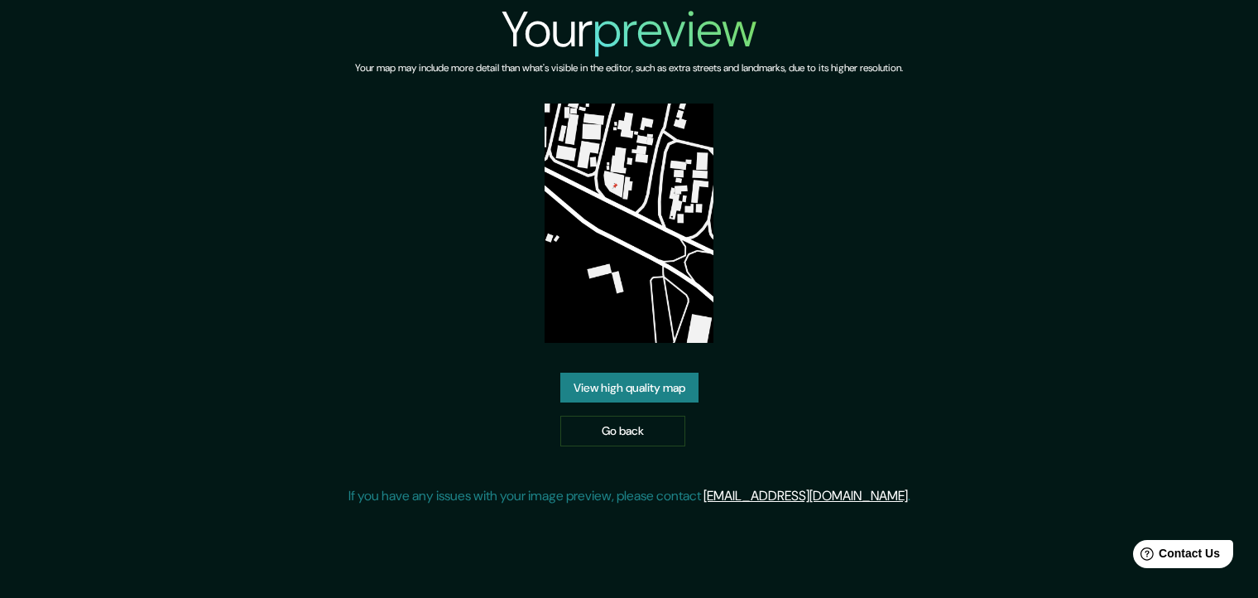
click at [593, 385] on link "View high quality map" at bounding box center [629, 387] width 138 height 31
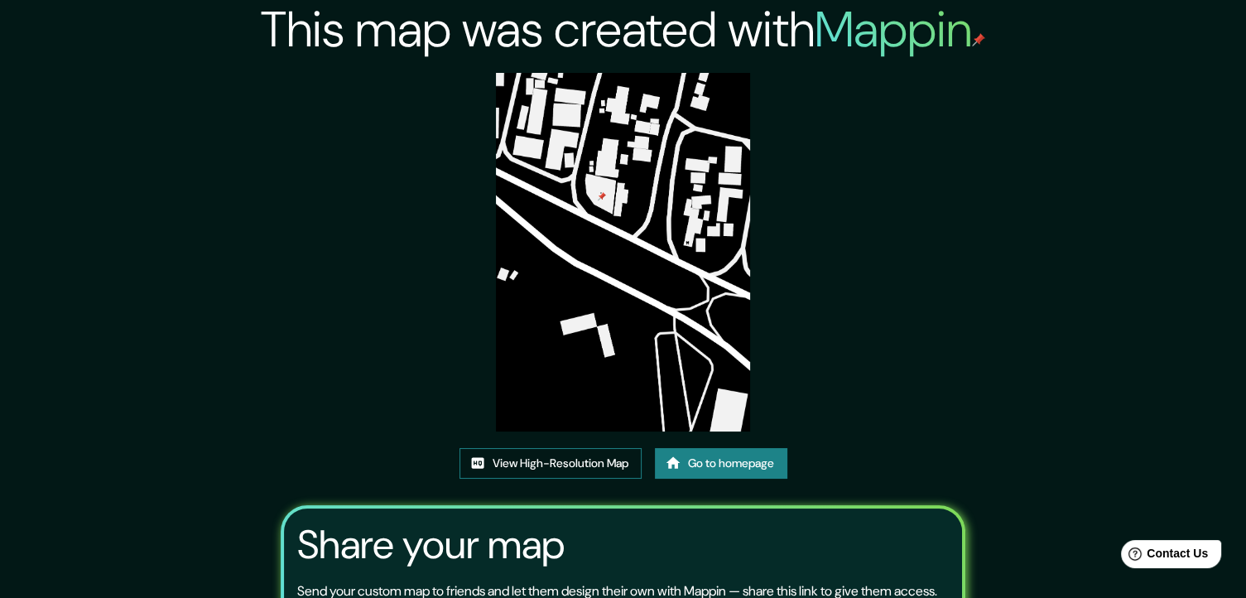
click at [559, 465] on link "View High-Resolution Map" at bounding box center [550, 463] width 182 height 31
